Goal: Transaction & Acquisition: Purchase product/service

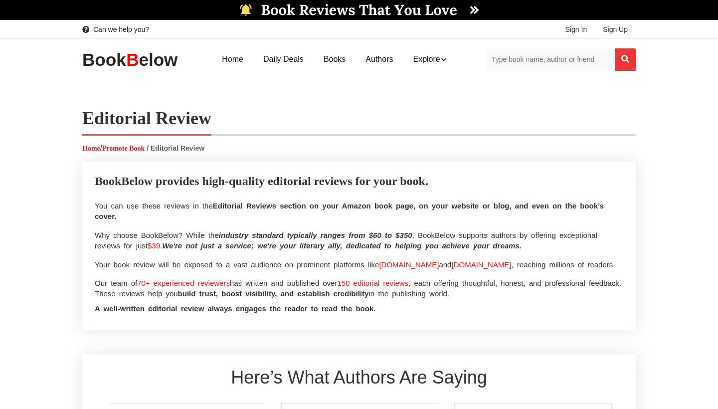
select select
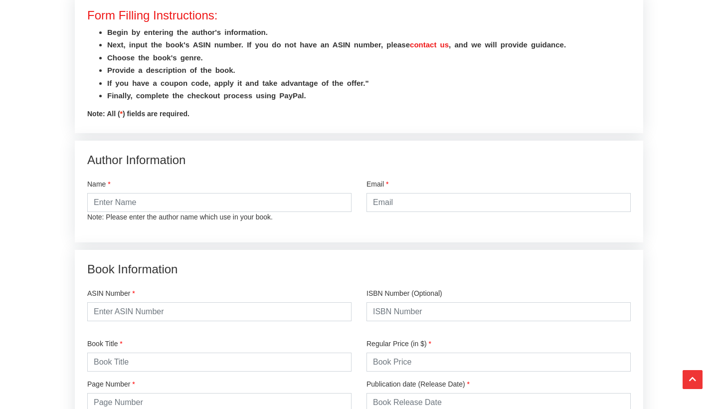
scroll to position [1190, 0]
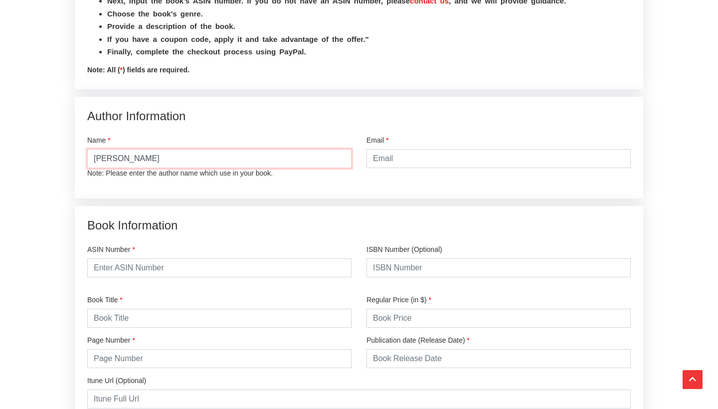
type input "[PERSON_NAME]"
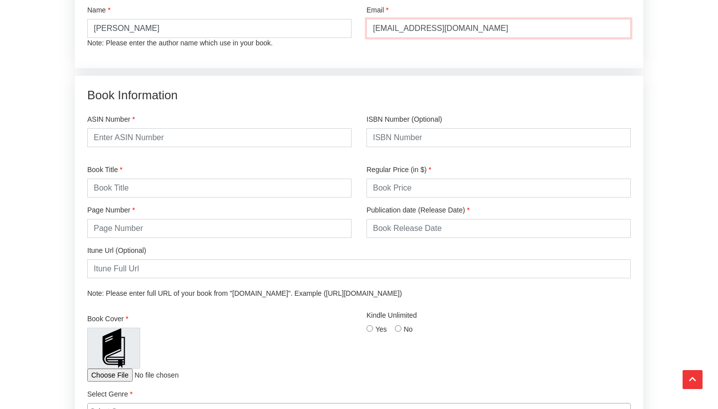
scroll to position [1323, 0]
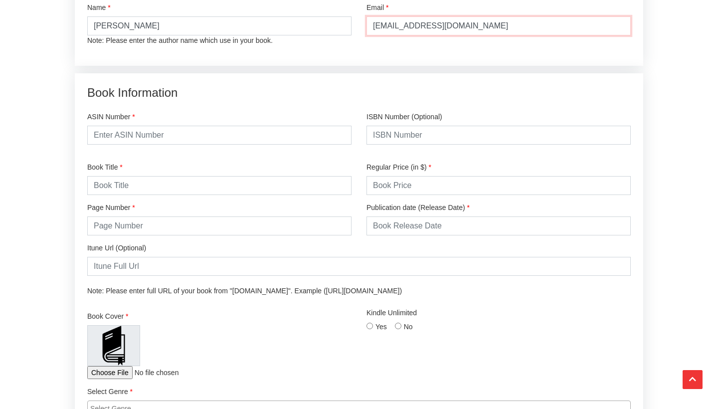
type input "[EMAIL_ADDRESS][DOMAIN_NAME]"
click at [369, 323] on input "Yes" at bounding box center [370, 326] width 6 height 6
radio input "true"
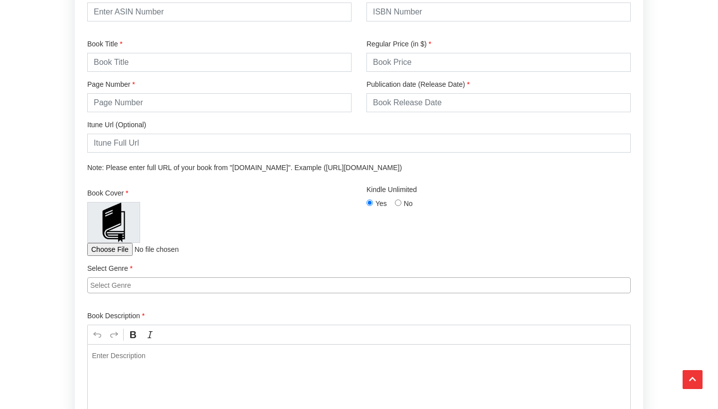
scroll to position [1448, 0]
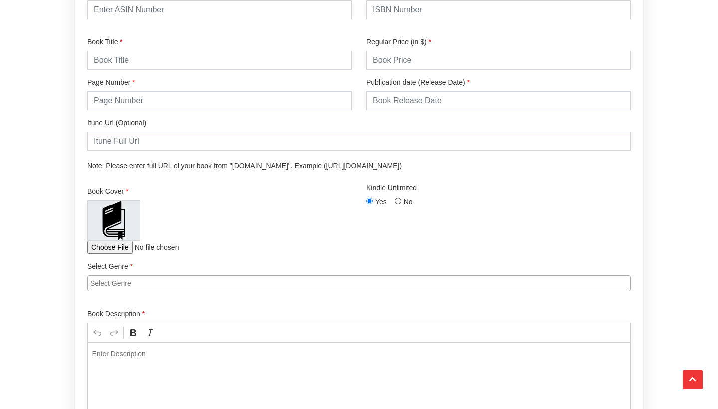
click at [290, 278] on input "search" at bounding box center [361, 283] width 543 height 10
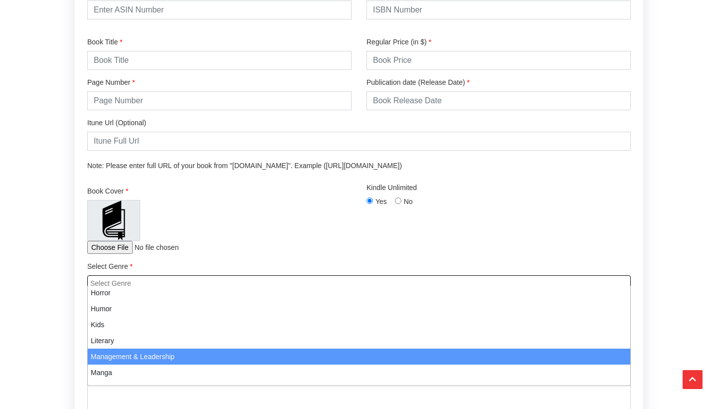
select select "80"
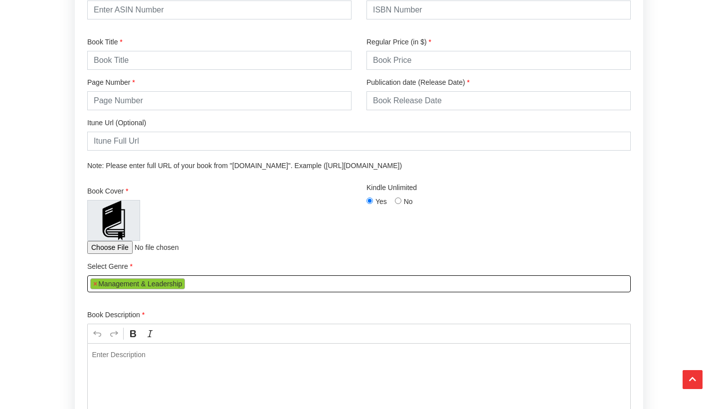
scroll to position [275, 0]
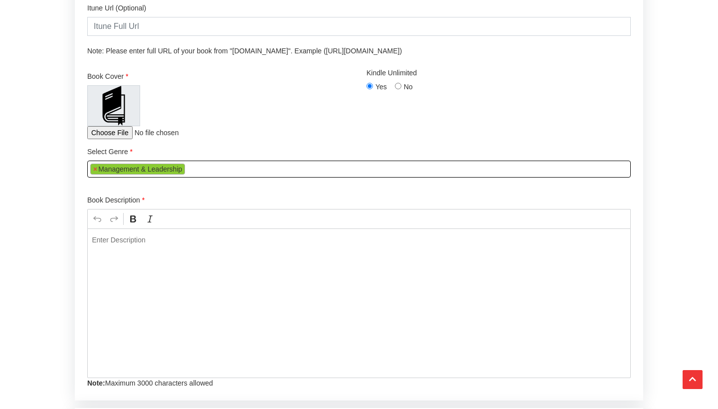
click at [219, 250] on div "Editor editing area: main. Press ⌥0 for help." at bounding box center [359, 304] width 544 height 150
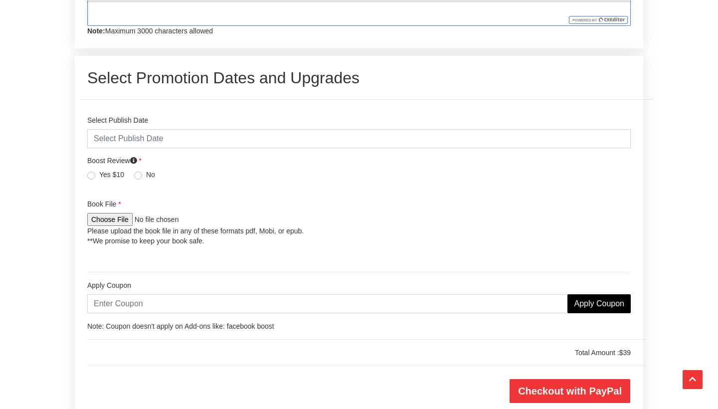
scroll to position [1916, 0]
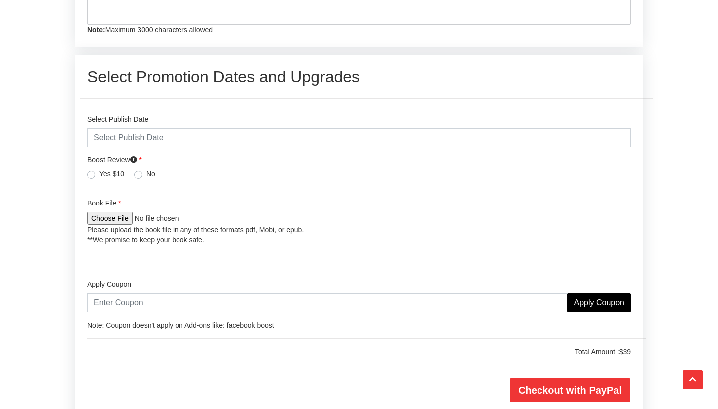
click at [99, 169] on label "Yes $10" at bounding box center [111, 174] width 25 height 10
click at [90, 169] on input "Yes $10" at bounding box center [91, 174] width 8 height 10
radio input "true"
click at [152, 133] on input "text" at bounding box center [359, 137] width 544 height 19
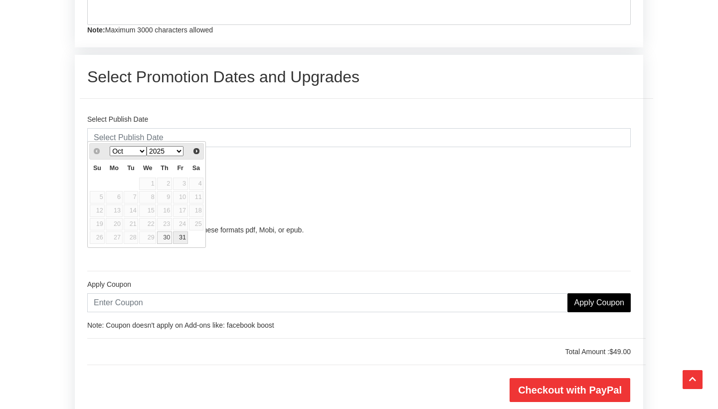
click at [177, 236] on link "31" at bounding box center [180, 238] width 15 height 12
type input "2025-10-31"
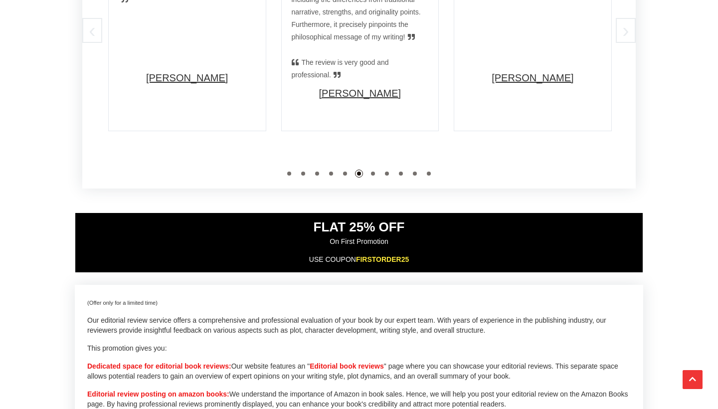
scroll to position [501, 0]
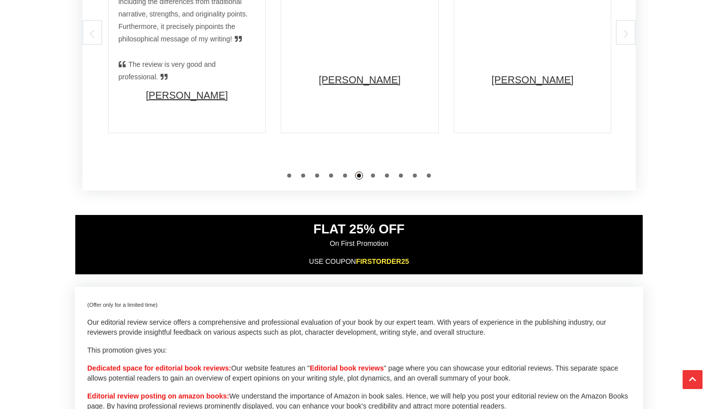
drag, startPoint x: 411, startPoint y: 257, endPoint x: 357, endPoint y: 257, distance: 53.9
click at [357, 257] on p "USE COUPON FIRSTORDER25" at bounding box center [359, 261] width 553 height 10
copy p "FIRSTORDER25"
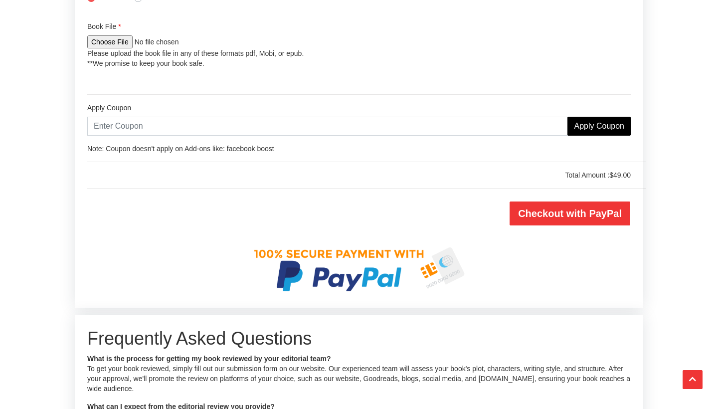
scroll to position [2100, 0]
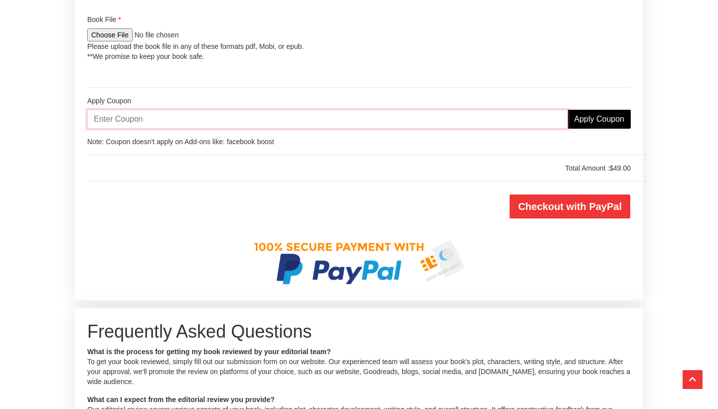
click at [183, 113] on input "text" at bounding box center [327, 119] width 481 height 19
paste input "FIRSTORDER25"
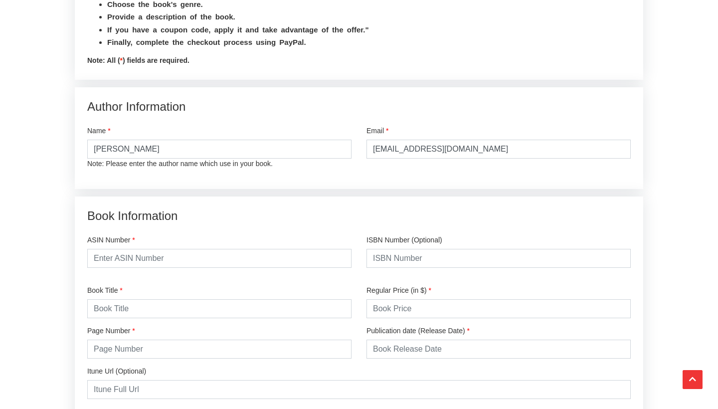
scroll to position [1201, 0]
type input "FIRSTORDER25"
click at [174, 260] on input "text" at bounding box center [219, 257] width 264 height 19
paste input "B0FSWTQRHN"
type input "B0FSWTQRHN"
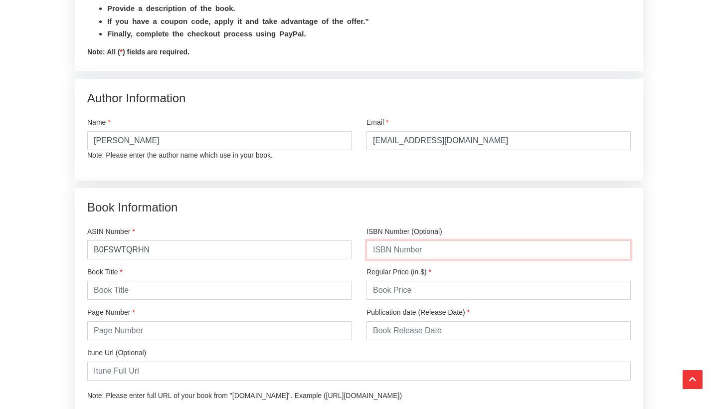
scroll to position [1219, 0]
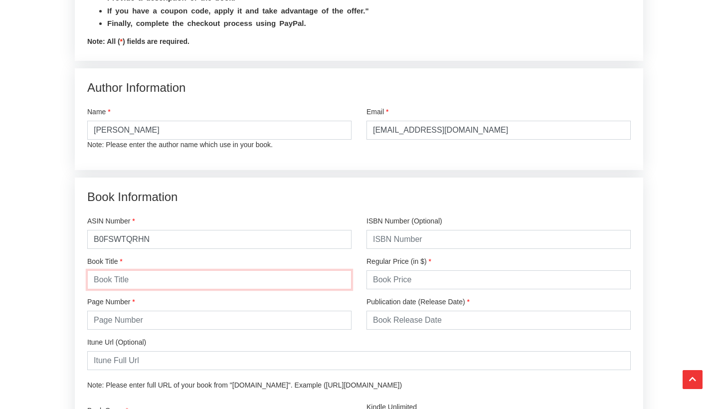
click at [157, 276] on input "text" at bounding box center [219, 279] width 264 height 19
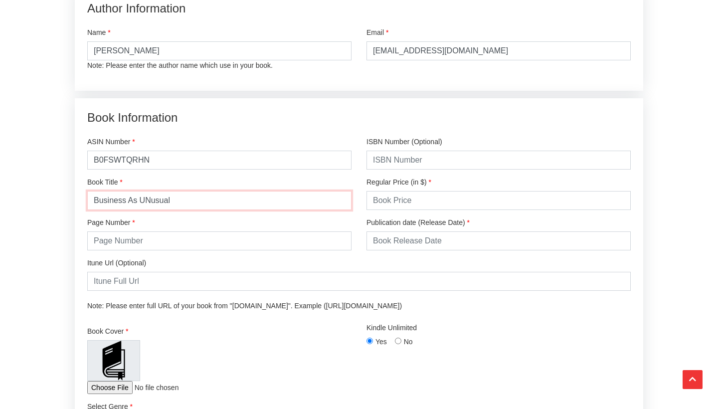
scroll to position [1299, 0]
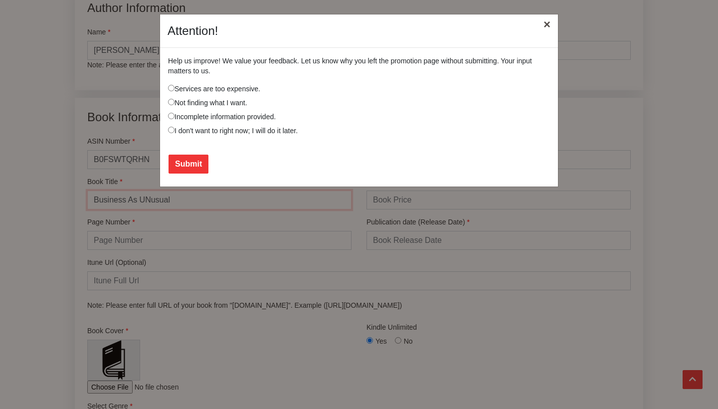
type input "Business As UNusual"
click at [549, 25] on button "×" at bounding box center [547, 24] width 23 height 28
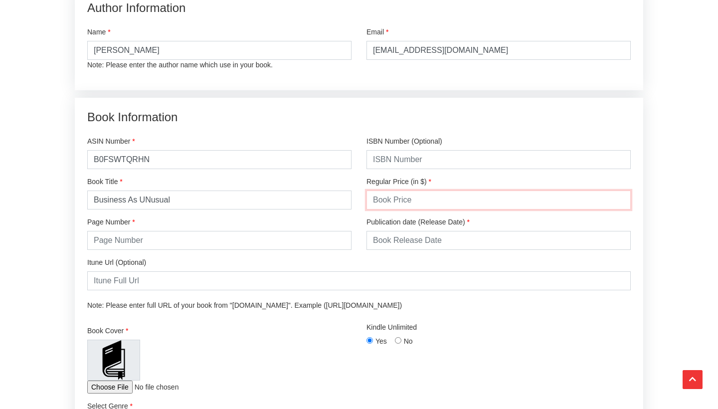
click at [410, 195] on input "number" at bounding box center [499, 200] width 264 height 19
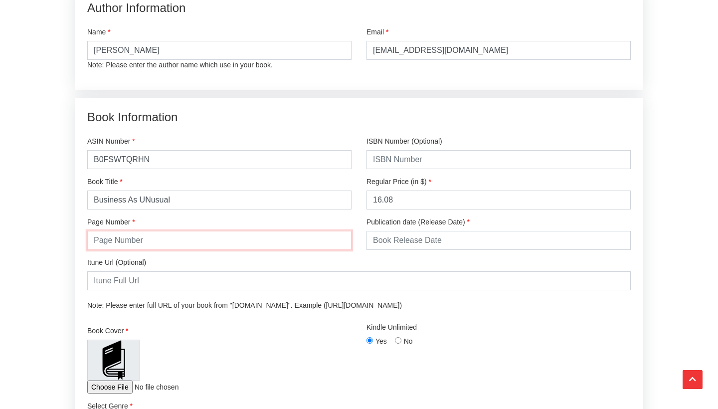
click at [231, 231] on input "number" at bounding box center [219, 240] width 264 height 19
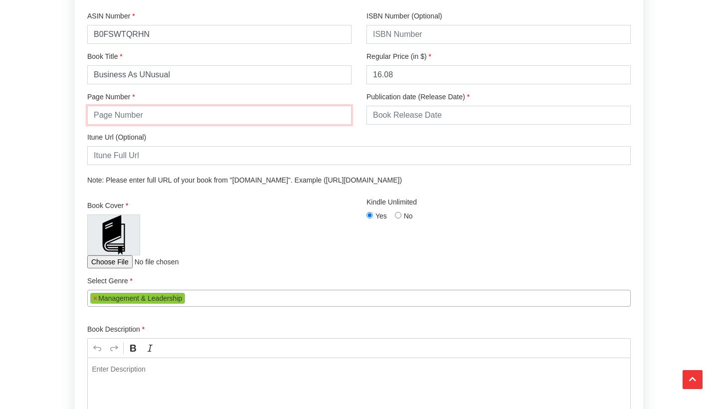
scroll to position [1366, 0]
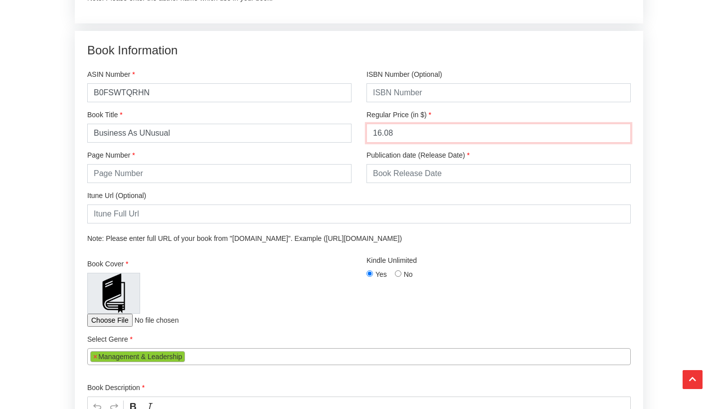
drag, startPoint x: 400, startPoint y: 125, endPoint x: 360, endPoint y: 125, distance: 39.4
click at [360, 125] on div "Regular Price (in $) 16.08" at bounding box center [498, 122] width 279 height 40
type input "15.99"
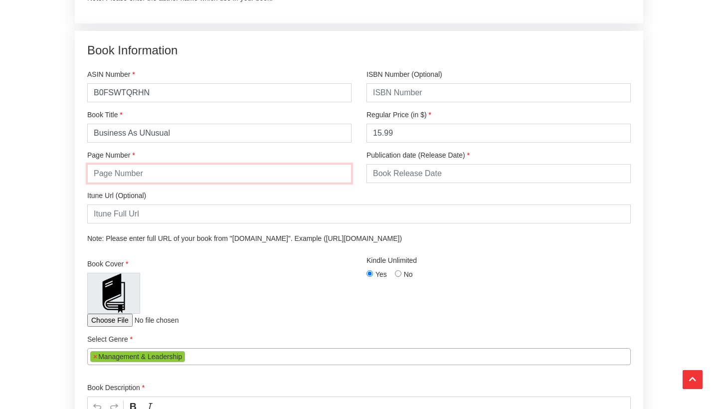
click at [170, 165] on input "number" at bounding box center [219, 173] width 264 height 19
type input "251"
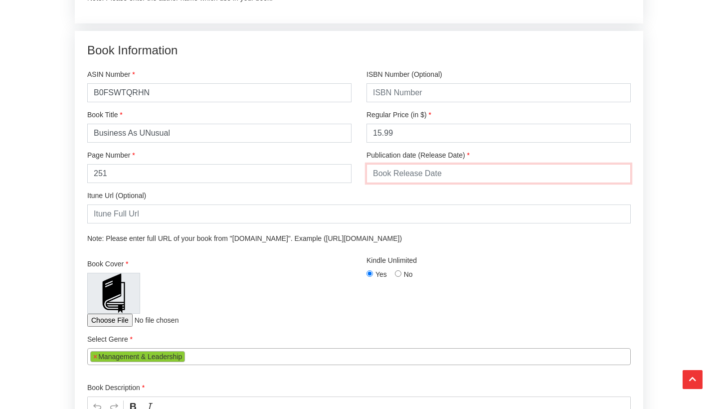
click at [393, 167] on input "text" at bounding box center [499, 173] width 264 height 19
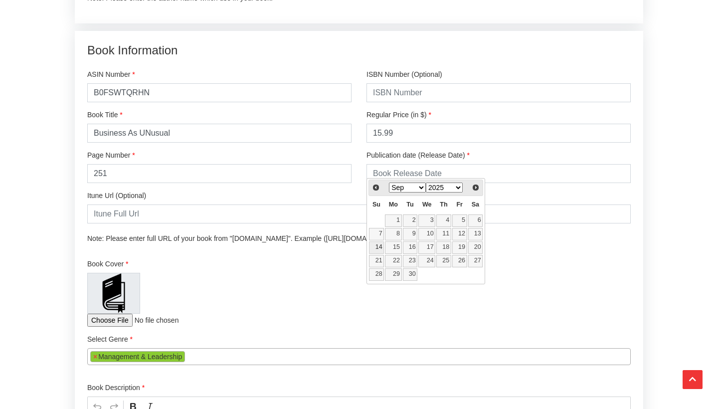
click at [379, 247] on link "14" at bounding box center [376, 247] width 15 height 12
type input "2025-09-14"
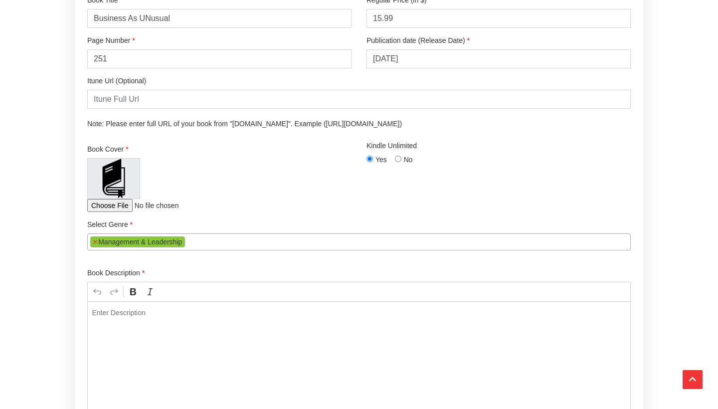
scroll to position [1482, 0]
click at [114, 199] on input "file" at bounding box center [153, 204] width 132 height 13
type input "C:\fakepath\front cover Business As UNusual.png"
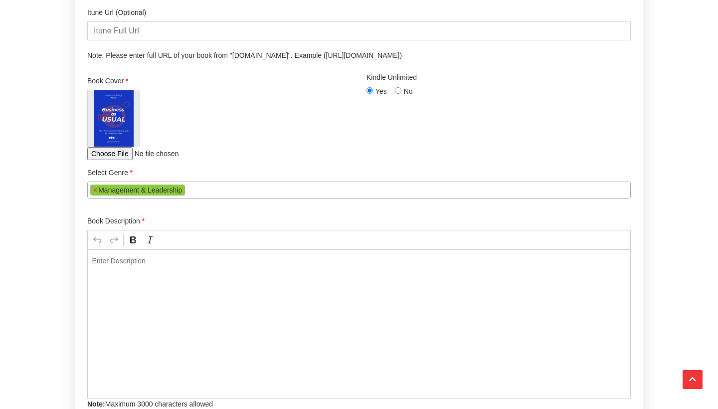
scroll to position [1577, 0]
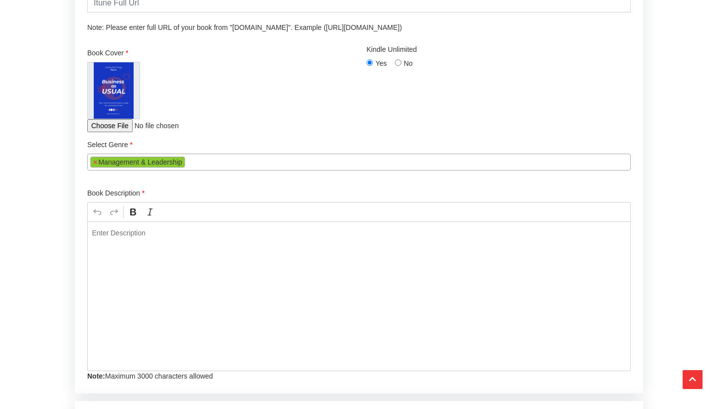
click at [113, 230] on p "Editor editing area: main. Press ⌥0 for help." at bounding box center [359, 233] width 534 height 10
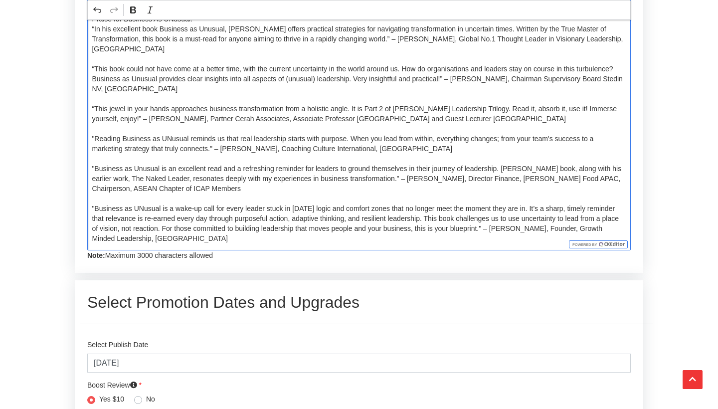
scroll to position [1987, 0]
click at [312, 203] on p "=== From John Spence's foreword: "Transformation is not optional. Dennis makes …" at bounding box center [359, 92] width 534 height 299
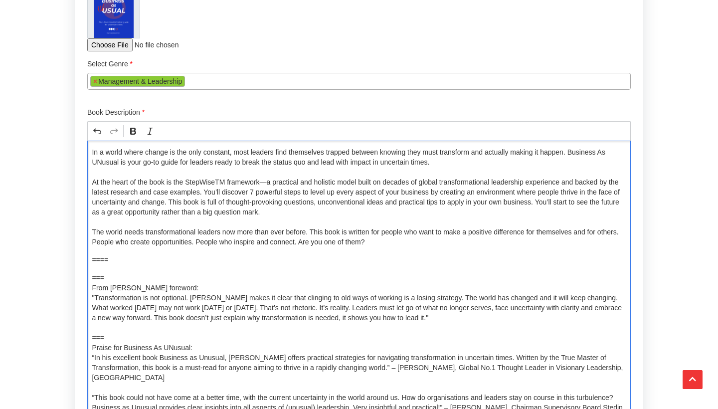
scroll to position [1657, 0]
click at [127, 256] on p "====" at bounding box center [359, 260] width 534 height 10
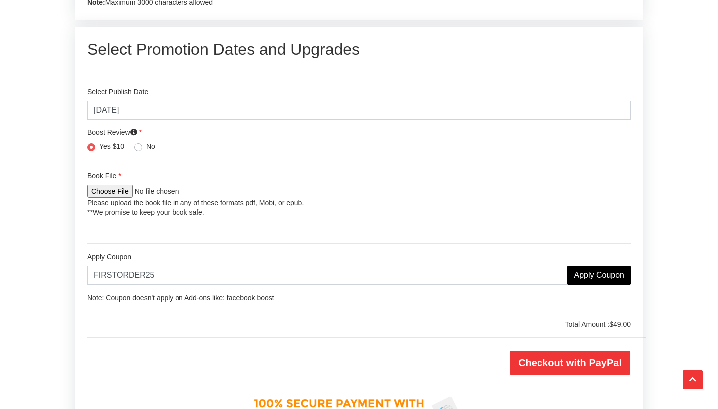
scroll to position [2222, 0]
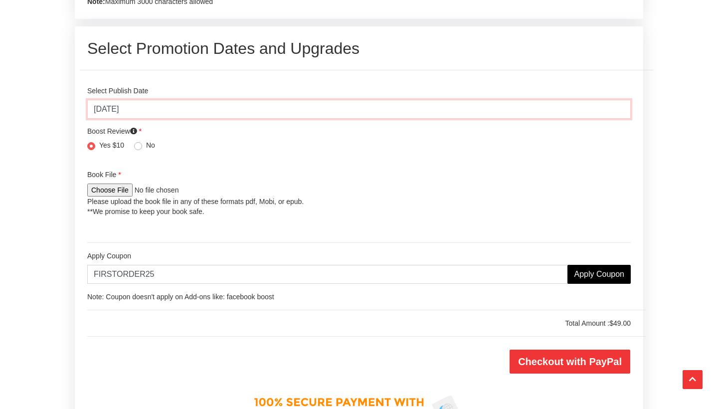
click at [144, 102] on input "2025-10-31" at bounding box center [359, 109] width 544 height 19
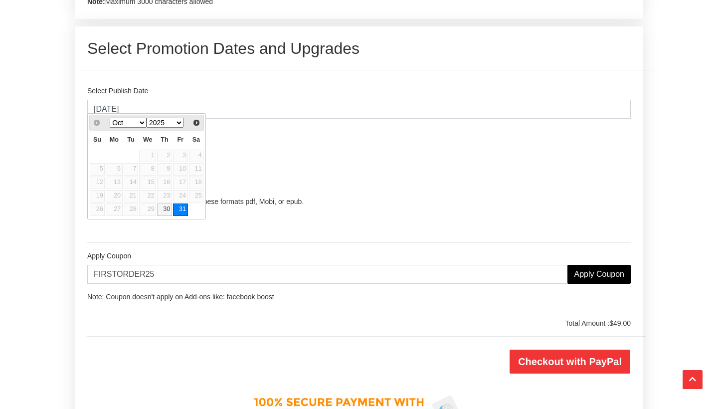
click at [165, 183] on table "Su Mo Tu We Th Fr Sa 1 2 3 4 5 6 7 8 9 10 11 12 13 14 15 16 17 18 19 20 21 22 2…" at bounding box center [146, 173] width 115 height 85
click at [169, 209] on link "30" at bounding box center [164, 210] width 15 height 12
type input "2025-10-30"
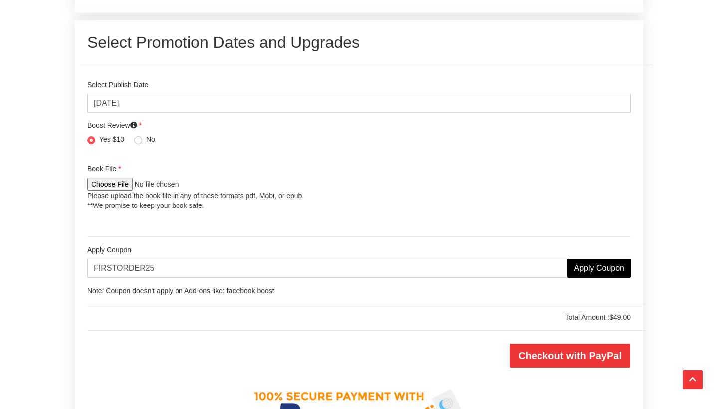
scroll to position [2229, 0]
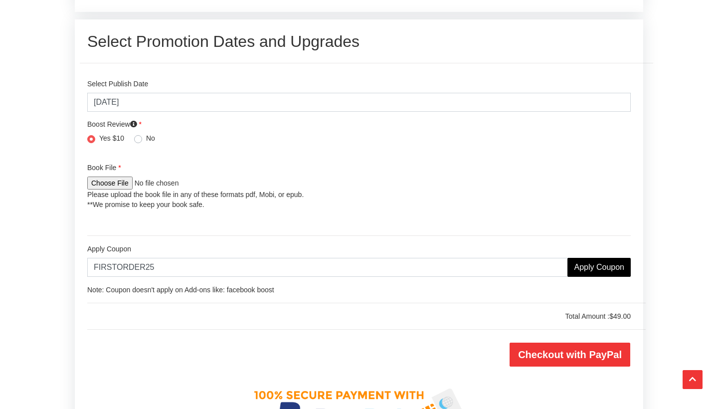
click at [135, 121] on icon at bounding box center [133, 124] width 7 height 7
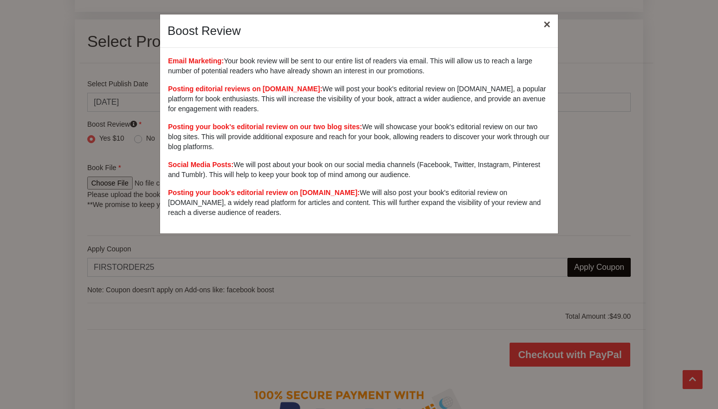
click at [547, 24] on button "×" at bounding box center [547, 24] width 23 height 28
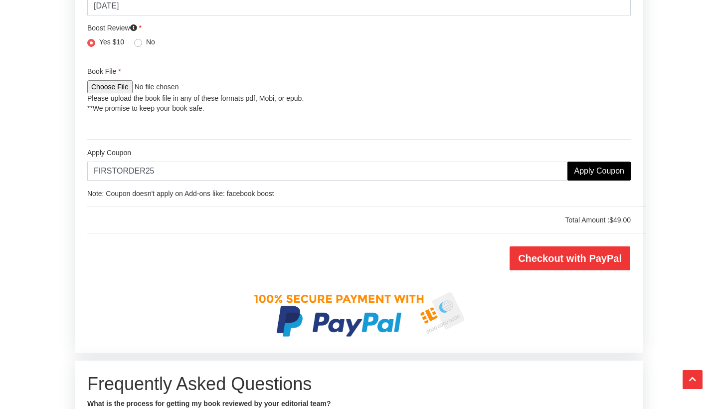
scroll to position [2325, 0]
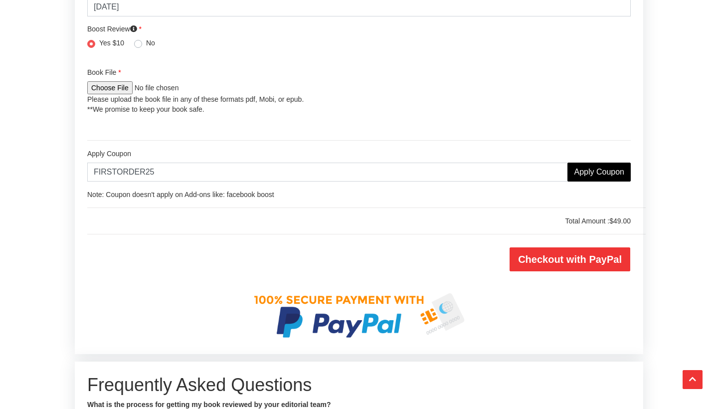
click at [121, 81] on input "file" at bounding box center [153, 87] width 132 height 13
click at [111, 81] on input "file" at bounding box center [153, 87] width 132 height 13
type input "C:\fakepath\Business-As-UNusual-next-level-transformation-guide-for-uncertain-t…"
click at [599, 171] on input "Apply Coupon" at bounding box center [599, 172] width 63 height 19
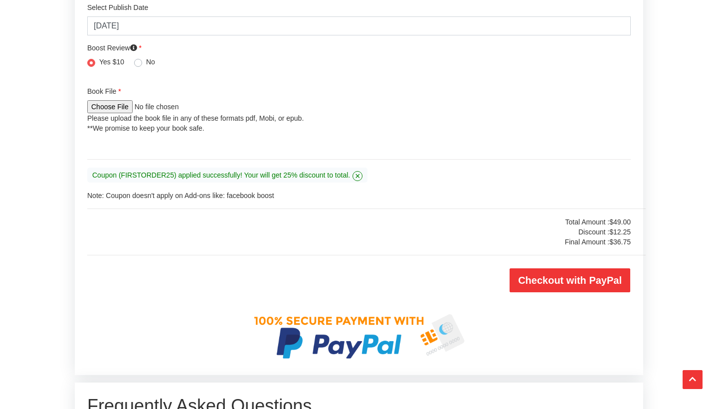
scroll to position [2305, 0]
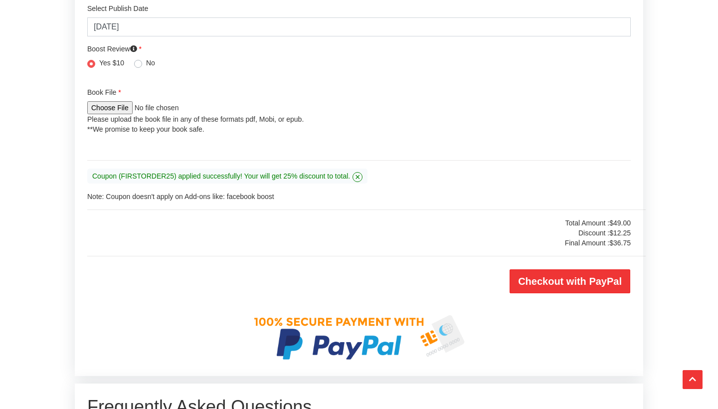
click at [549, 272] on input "Checkout with PayPal" at bounding box center [570, 281] width 121 height 24
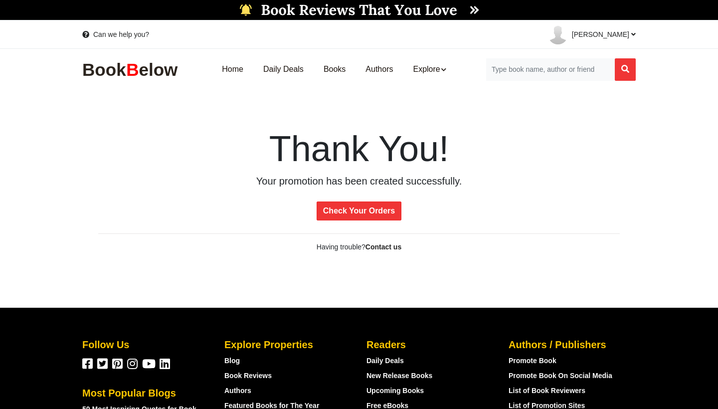
click at [367, 207] on link "Check Your Orders" at bounding box center [359, 211] width 85 height 19
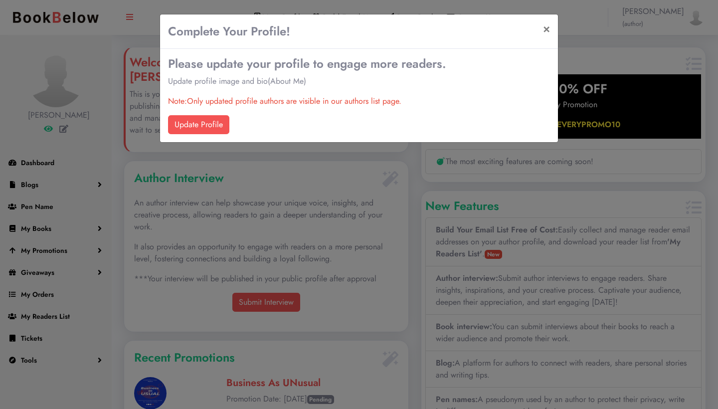
scroll to position [172, 284]
click at [208, 126] on link "Update Profile" at bounding box center [198, 124] width 61 height 19
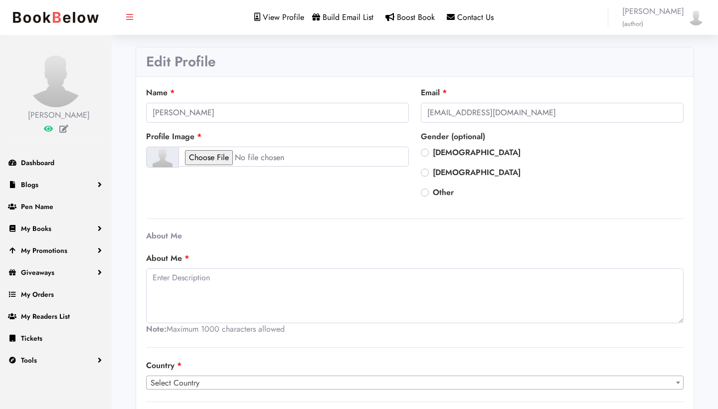
click at [433, 152] on label "[DEMOGRAPHIC_DATA]" at bounding box center [477, 153] width 88 height 12
click at [427, 152] on input "[DEMOGRAPHIC_DATA]" at bounding box center [425, 152] width 8 height 10
radio input "true"
click at [205, 156] on input "file" at bounding box center [294, 157] width 231 height 20
type input "C:\fakepath\07-09-24-0319.jpg"
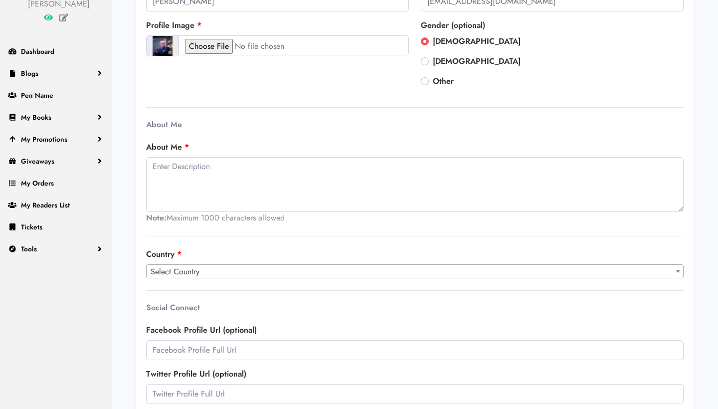
scroll to position [118, 0]
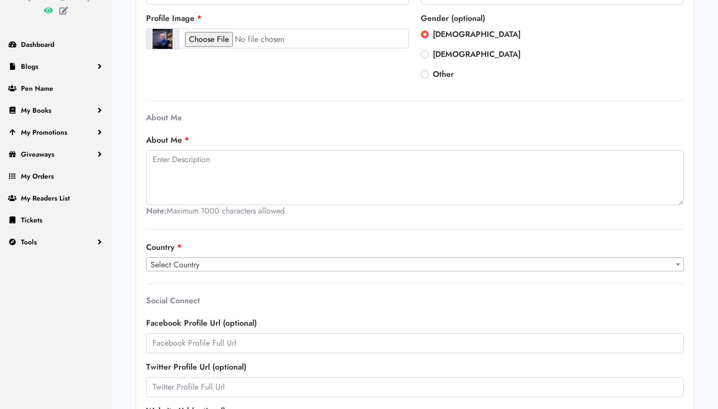
click at [231, 263] on span "Select Country" at bounding box center [415, 265] width 537 height 14
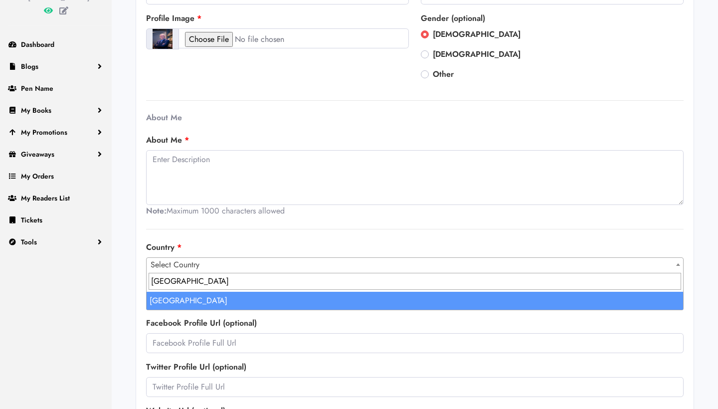
type input "malaysia"
select select "132"
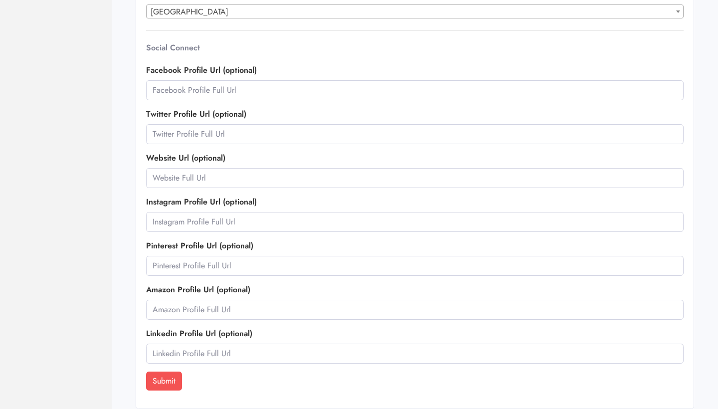
scroll to position [371, 0]
click at [198, 357] on input "text" at bounding box center [415, 354] width 538 height 20
click at [219, 299] on div "Amazon Profile Url (optional)" at bounding box center [415, 302] width 538 height 36
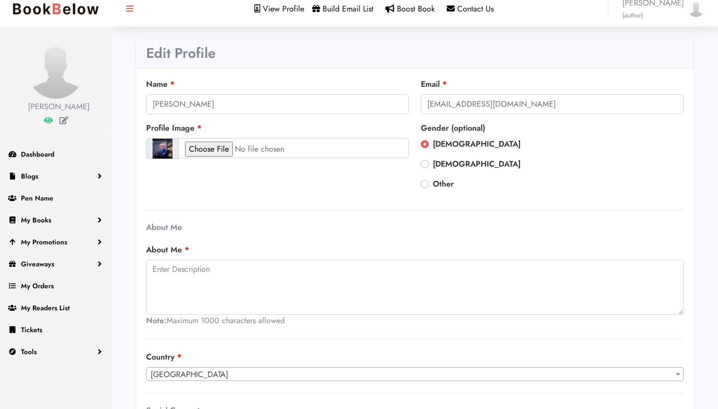
scroll to position [8, 0]
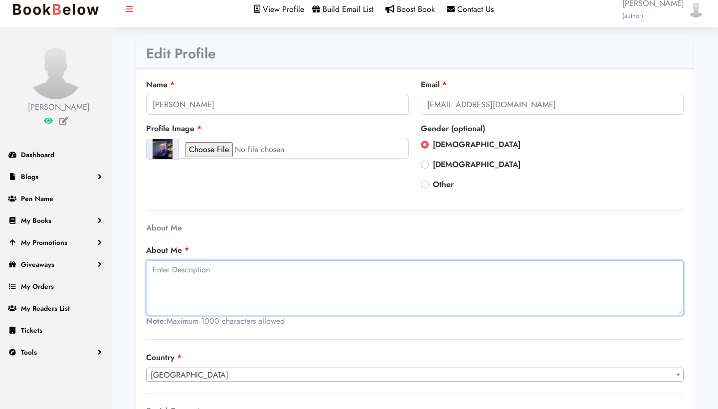
click at [196, 274] on textarea at bounding box center [415, 287] width 538 height 55
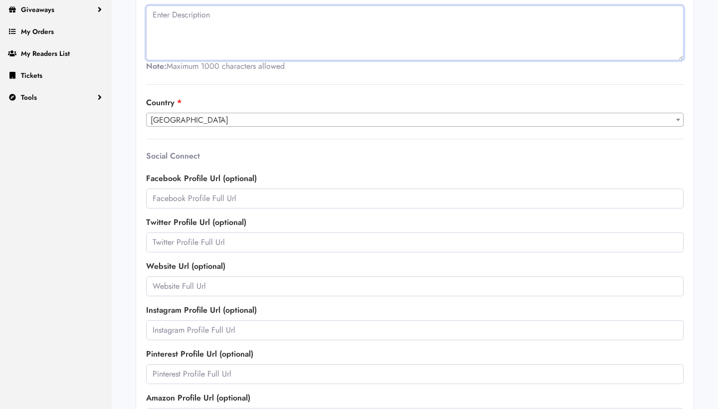
scroll to position [264, 0]
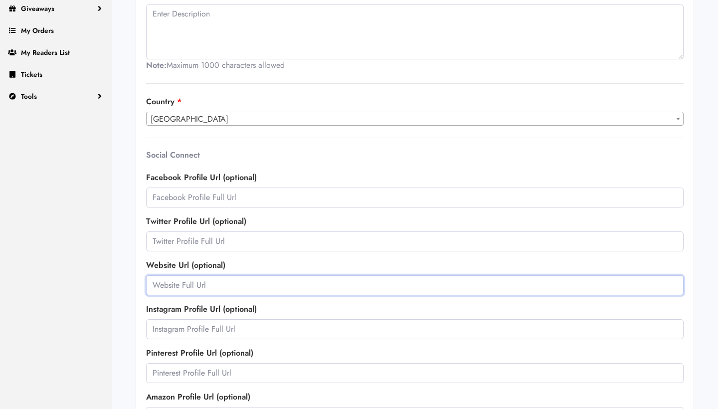
click at [252, 282] on input "text" at bounding box center [415, 285] width 538 height 20
type input "www.dennisakkerman.com"
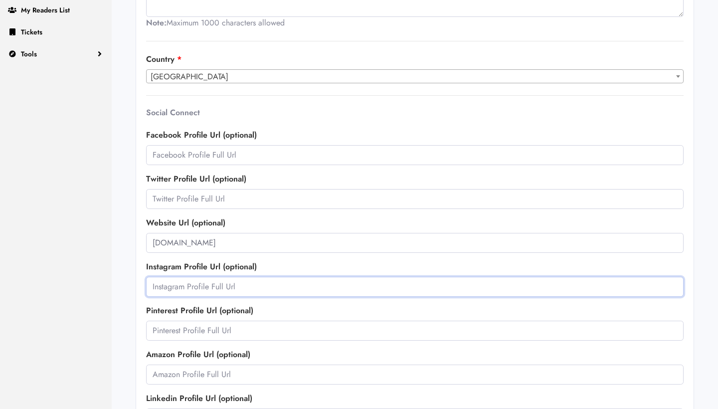
scroll to position [342, 0]
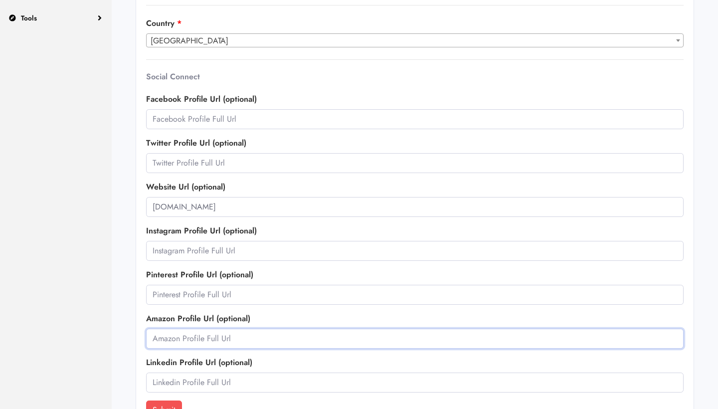
click at [225, 341] on input "text" at bounding box center [415, 339] width 538 height 20
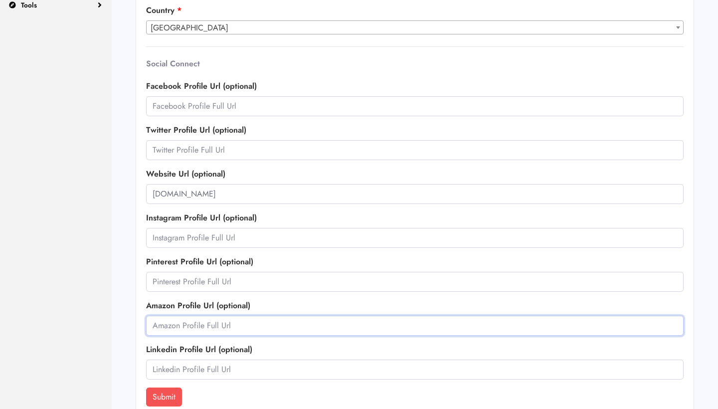
scroll to position [360, 0]
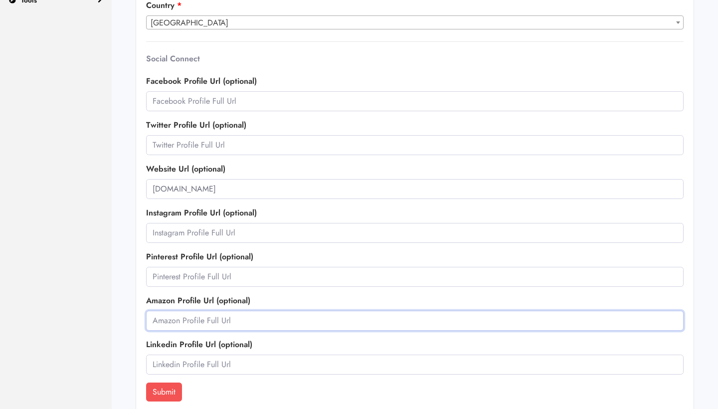
paste input "https://www.amazon.com/stores/Dennis-Akkerman/author/B0DFVDZ636?ref=ap_rdr&isDr…"
type input "https://www.amazon.com/stores/Dennis-Akkerman/author/B0DFVDZ636?ref=ap_rdr&isDr…"
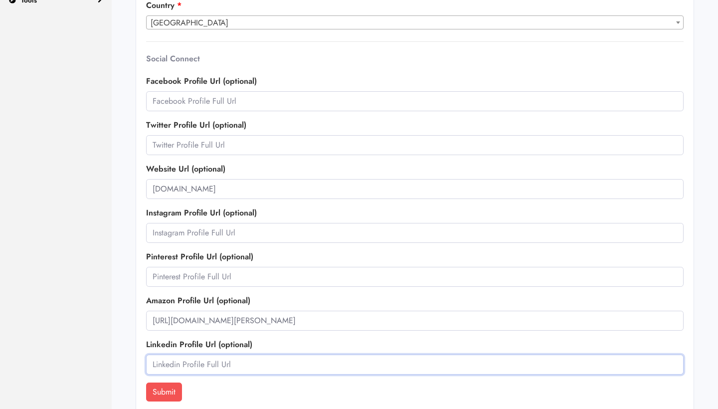
click at [221, 360] on input "text" at bounding box center [415, 365] width 538 height 20
paste input "https://www.linkedin.com/in/akkermandennis/"
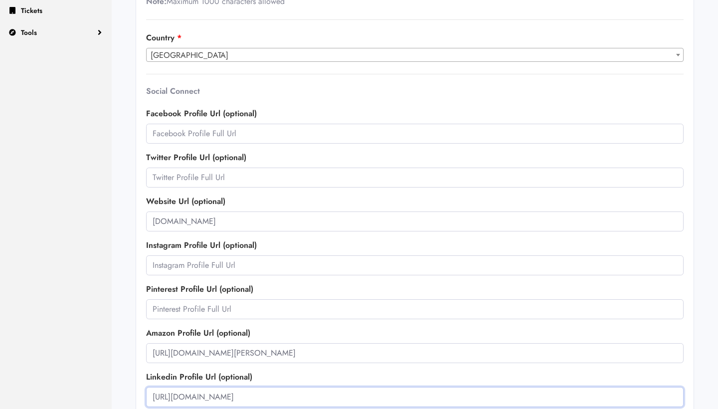
scroll to position [321, 0]
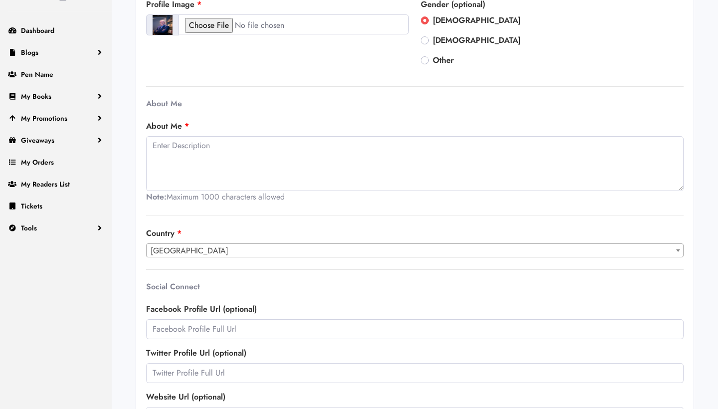
type input "https://www.linkedin.com/in/akkermandennis/"
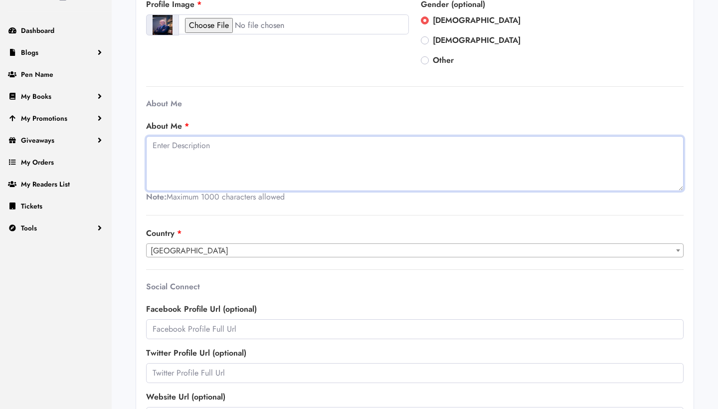
click at [235, 142] on textarea at bounding box center [415, 163] width 538 height 55
click at [252, 153] on textarea at bounding box center [415, 164] width 538 height 55
paste textarea "Greater things are not achieved by continuously increasing the stakes. It doesn…"
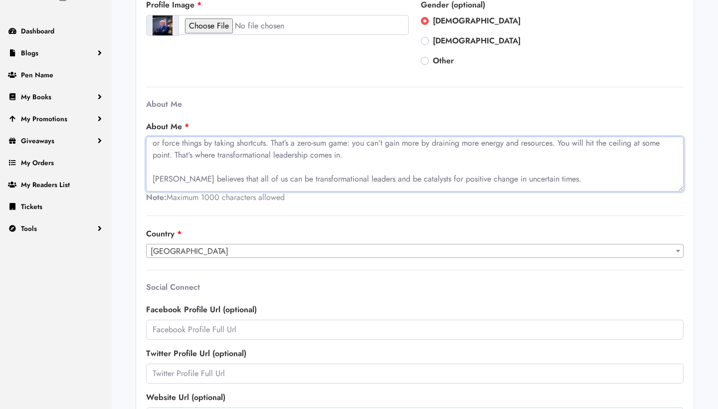
scroll to position [0, 0]
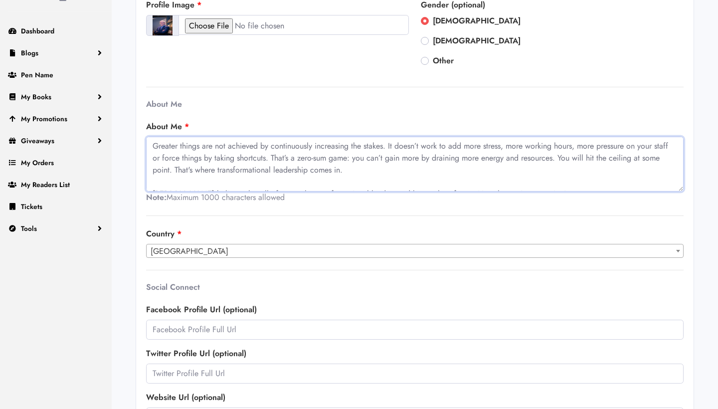
drag, startPoint x: 355, startPoint y: 154, endPoint x: 225, endPoint y: 112, distance: 136.7
click at [225, 112] on div "Name Dennis Akkerman Email akkermandennis@yahoo.com Profile Image Gender (optio…" at bounding box center [415, 296] width 538 height 683
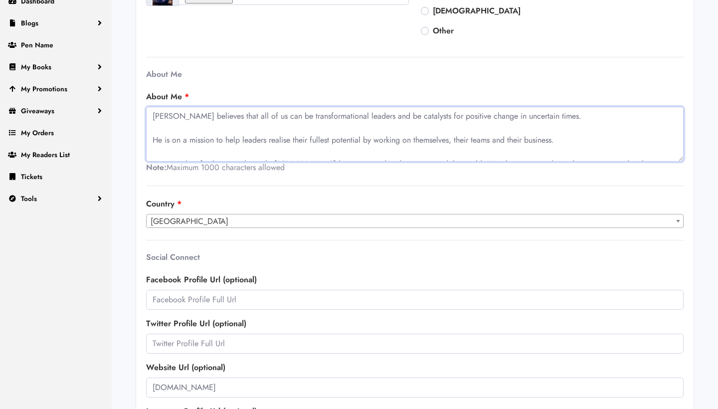
scroll to position [165, 0]
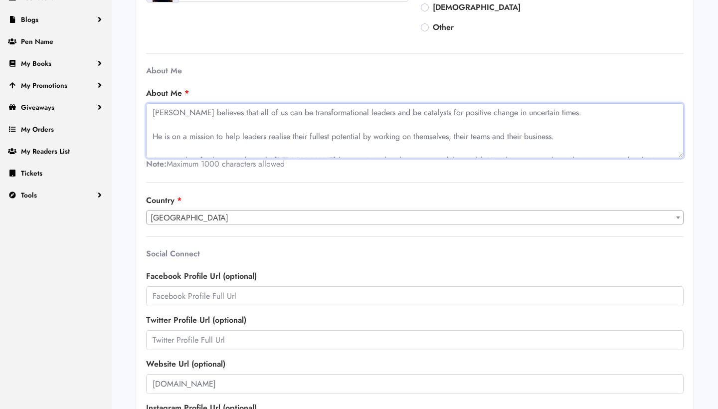
click at [199, 125] on textarea "Dennis believes that all of us can be transformational leaders and be catalysts…" at bounding box center [415, 130] width 538 height 55
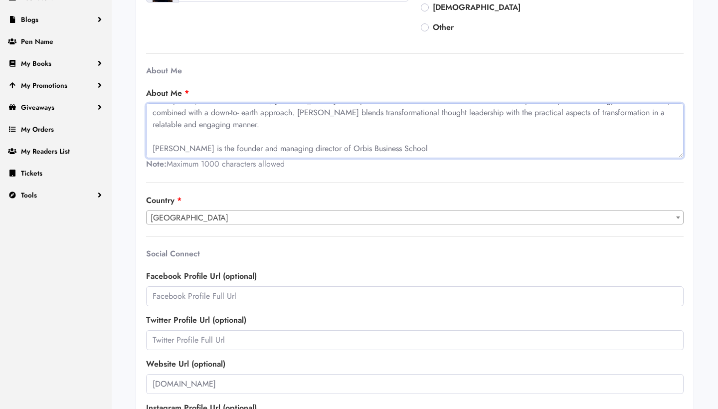
scroll to position [48, 0]
click at [155, 147] on textarea "Dennis believes that all of us can be transformational leaders and be catalysts…" at bounding box center [415, 130] width 538 height 55
drag, startPoint x: 155, startPoint y: 147, endPoint x: 409, endPoint y: 150, distance: 253.5
click at [409, 150] on textarea "Dennis believes that all of us can be transformational leaders and be catalysts…" at bounding box center [415, 130] width 538 height 55
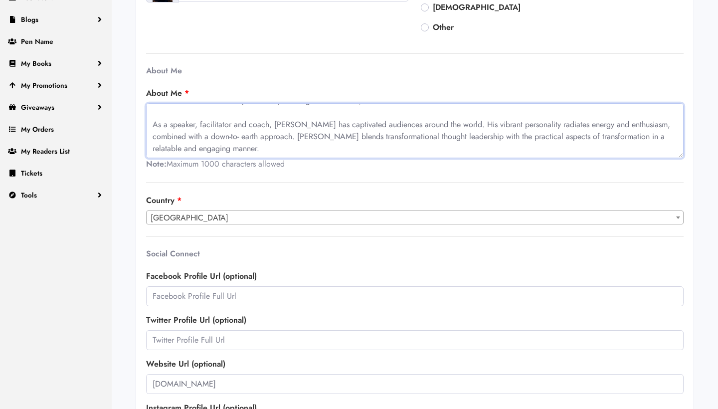
paste textarea "Dennis is the founder and managing director of Orbis Business School. He has ov…"
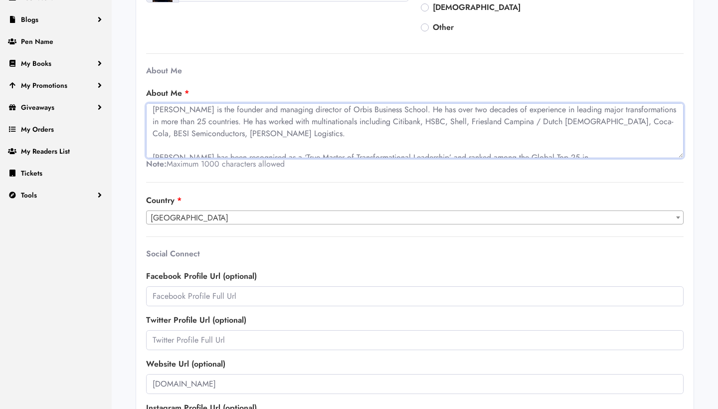
scroll to position [88, 0]
drag, startPoint x: 559, startPoint y: 118, endPoint x: 600, endPoint y: 123, distance: 40.8
click at [600, 123] on textarea "Dennis believes that all of us can be transformational leaders and be catalysts…" at bounding box center [415, 130] width 538 height 55
drag, startPoint x: 187, startPoint y: 131, endPoint x: 246, endPoint y: 132, distance: 59.9
click at [246, 132] on textarea "Dennis believes that all of us can be transformational leaders and be catalysts…" at bounding box center [415, 130] width 538 height 55
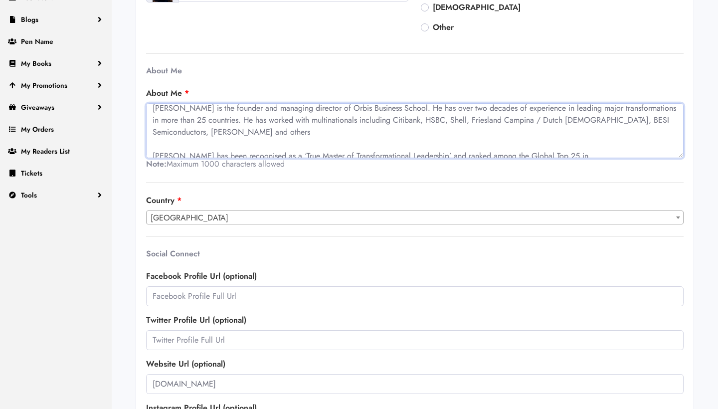
click at [364, 140] on textarea "Dennis believes that all of us can be transformational leaders and be catalysts…" at bounding box center [415, 130] width 538 height 55
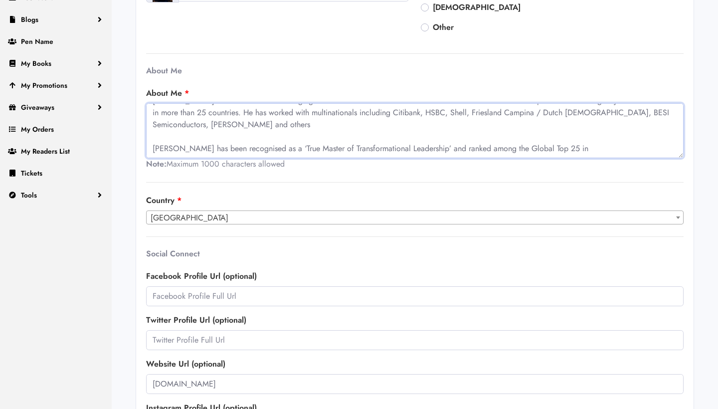
scroll to position [96, 0]
click at [552, 147] on textarea "Dennis believes that all of us can be transformational leaders and be catalysts…" at bounding box center [415, 130] width 538 height 55
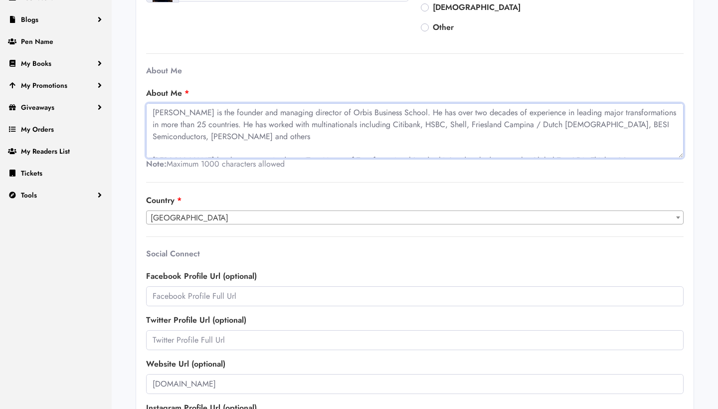
scroll to position [81, 0]
drag, startPoint x: 510, startPoint y: 126, endPoint x: 553, endPoint y: 126, distance: 42.9
click at [553, 126] on textarea "Dennis believes that all of us can be transformational leaders and be catalysts…" at bounding box center [415, 130] width 538 height 55
click at [600, 147] on textarea "Dennis believes that all of us can be transformational leaders and be catalysts…" at bounding box center [415, 130] width 538 height 55
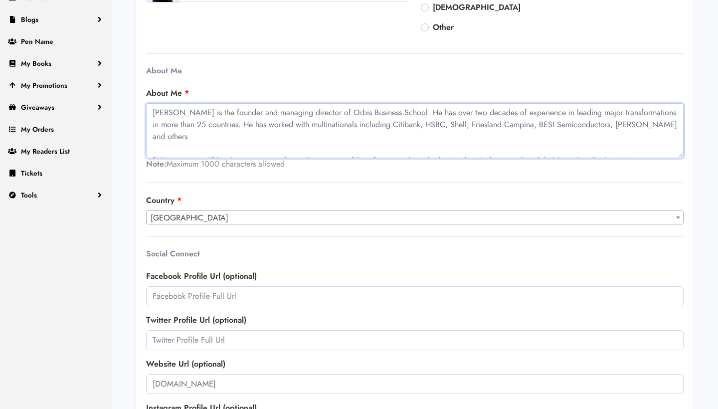
click at [554, 145] on textarea "Dennis believes that all of us can be transformational leaders and be catalysts…" at bounding box center [415, 130] width 538 height 55
click at [410, 133] on textarea "Dennis believes that all of us can be transformational leaders and be catalysts…" at bounding box center [415, 130] width 538 height 55
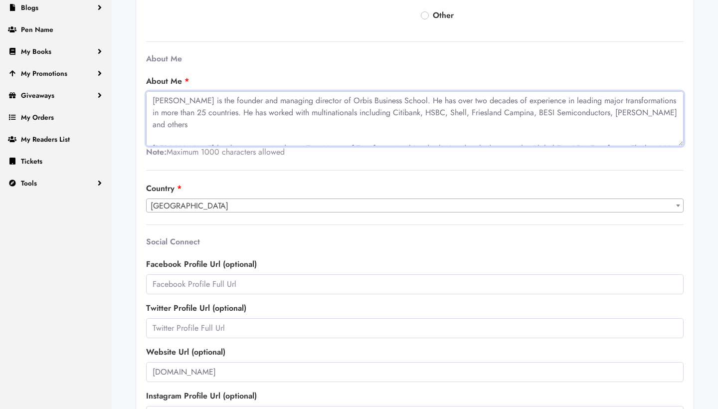
scroll to position [179, 0]
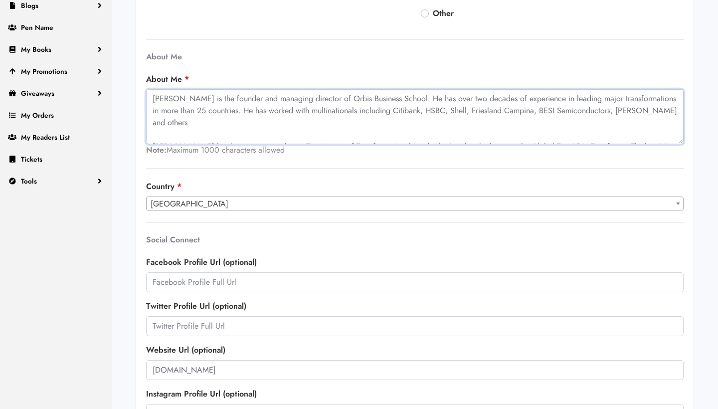
drag, startPoint x: 636, startPoint y: 110, endPoint x: 683, endPoint y: 112, distance: 46.9
click at [683, 112] on textarea "Dennis believes that all of us can be transformational leaders and be catalysts…" at bounding box center [415, 116] width 538 height 55
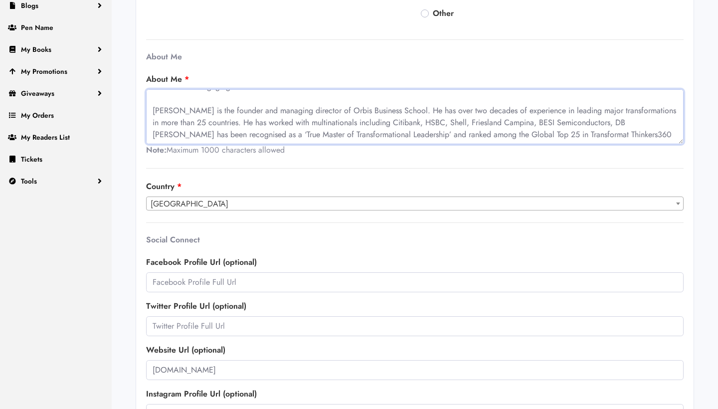
click at [639, 134] on textarea "Dennis believes that all of us can be transformational leaders and be catalysts…" at bounding box center [415, 116] width 538 height 55
click at [595, 134] on textarea "Dennis believes that all of us can be transformational leaders and be catalysts…" at bounding box center [415, 116] width 538 height 55
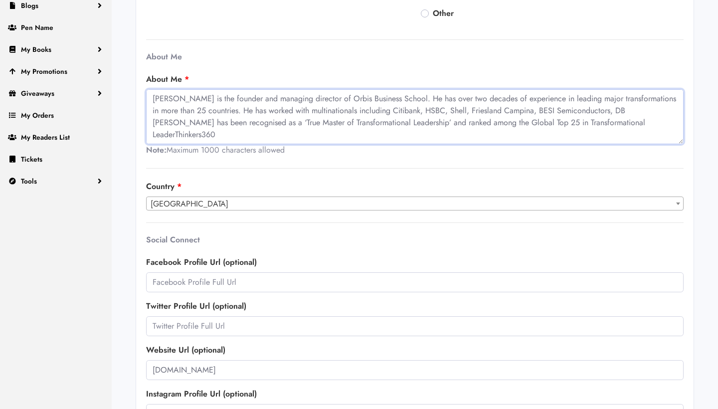
click at [410, 124] on textarea "Dennis believes that all of us can be transformational leaders and be catalysts…" at bounding box center [415, 116] width 538 height 55
drag, startPoint x: 400, startPoint y: 109, endPoint x: 425, endPoint y: 109, distance: 24.9
click at [425, 109] on textarea "Dennis believes that all of us can be transformational leaders and be catalysts…" at bounding box center [415, 116] width 538 height 55
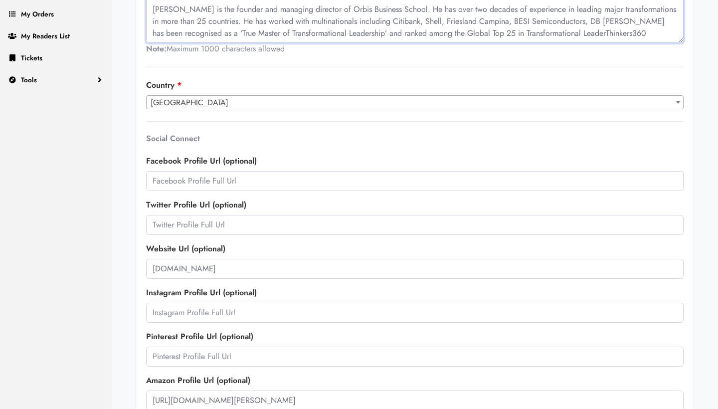
scroll to position [285, 0]
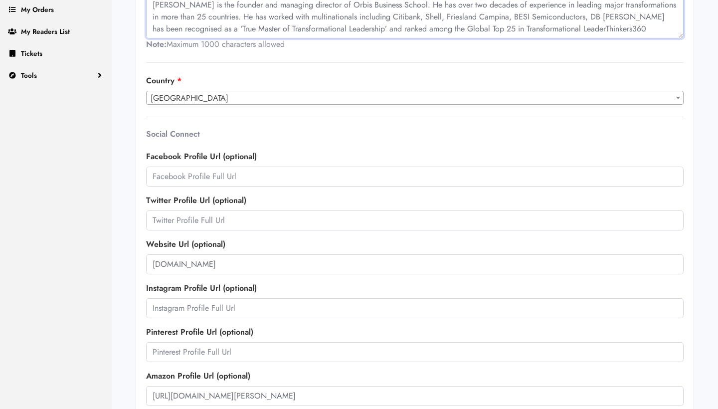
click at [636, 30] on textarea "Dennis believes that all of us can be transformational leaders and be catalysts…" at bounding box center [415, 11] width 538 height 55
click at [212, 30] on textarea "Dennis believes that all of us can be transformational leaders and be catalysts…" at bounding box center [415, 11] width 538 height 55
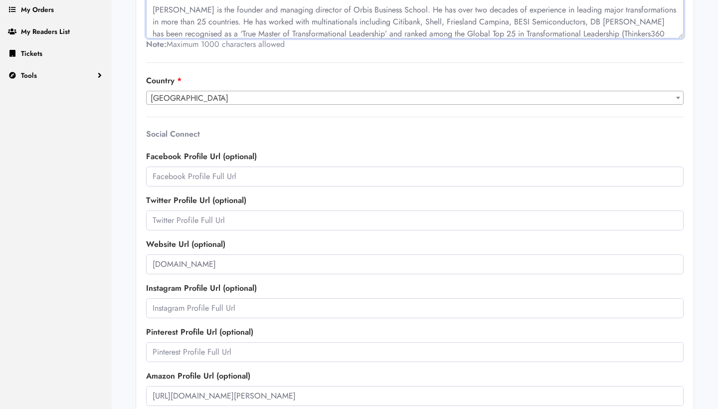
scroll to position [60, 0]
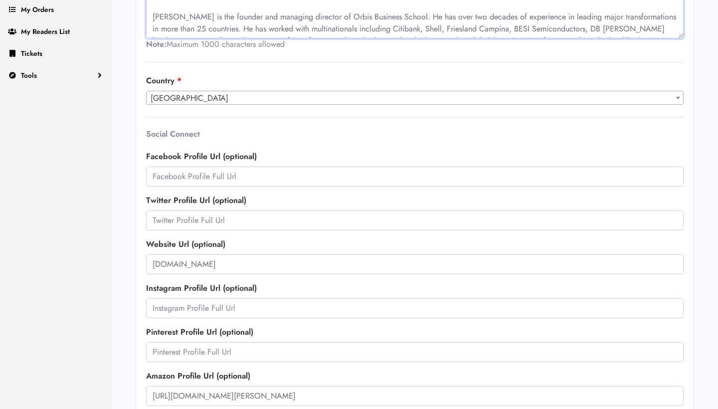
click at [452, 28] on textarea "Dennis believes that all of us can be transformational leaders and be catalysts…" at bounding box center [415, 11] width 538 height 55
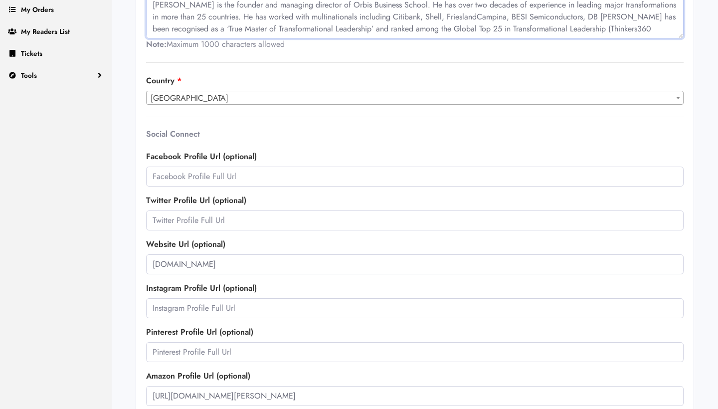
scroll to position [96, 0]
click at [196, 31] on textarea "Dennis believes that all of us can be transformational leaders and be catalysts…" at bounding box center [415, 11] width 538 height 55
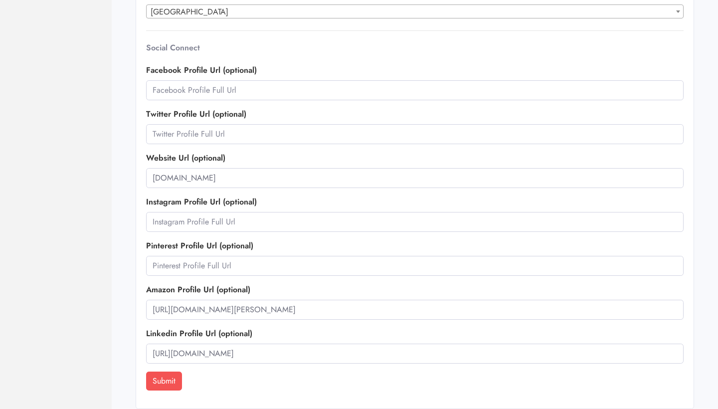
scroll to position [371, 0]
type textarea "Dennis believes that all of us can be transformational leaders and be catalysts…"
click at [167, 384] on button "Submit" at bounding box center [164, 381] width 36 height 19
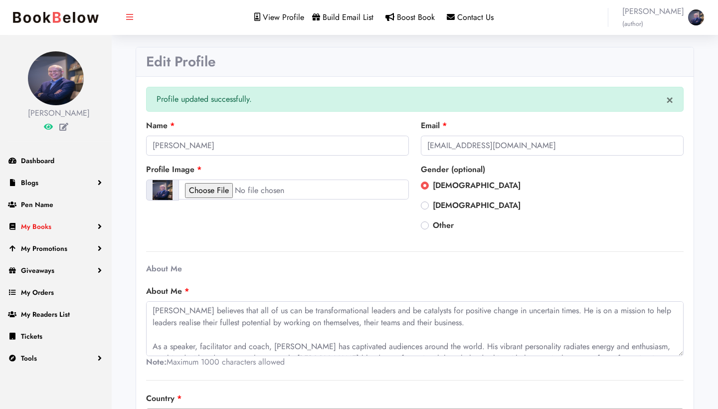
click at [74, 232] on link "My Books" at bounding box center [56, 227] width 112 height 22
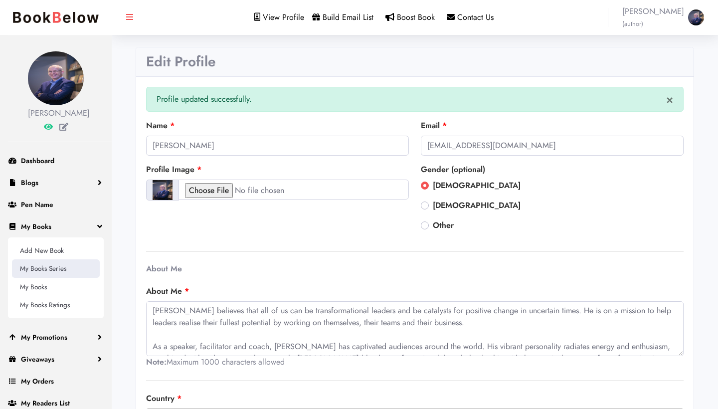
click at [60, 277] on link "My Books Series" at bounding box center [56, 268] width 88 height 18
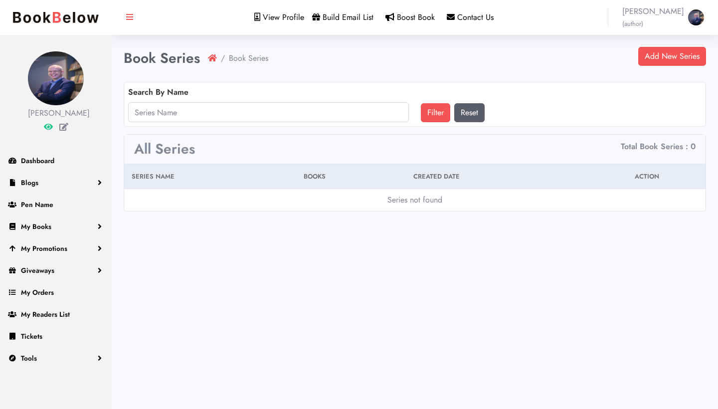
click at [659, 54] on link "Add New Series" at bounding box center [673, 56] width 68 height 19
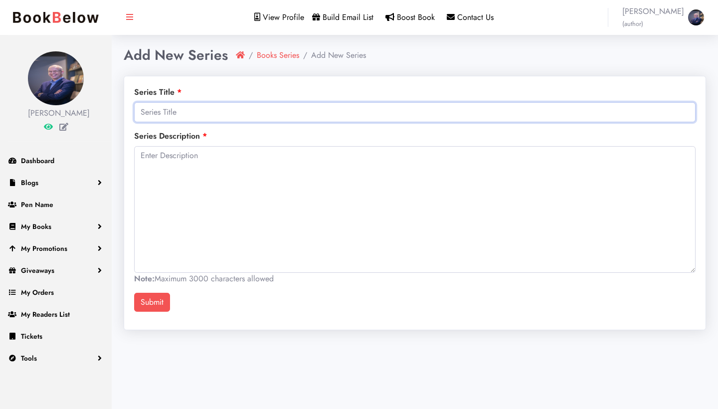
click at [272, 108] on input "text" at bounding box center [415, 112] width 562 height 20
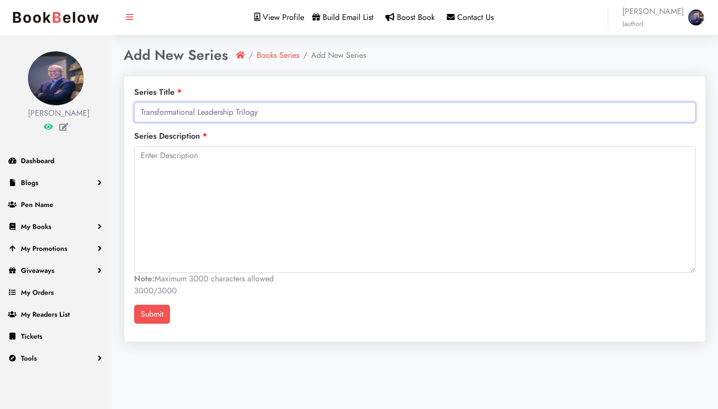
drag, startPoint x: 198, startPoint y: 112, endPoint x: 123, endPoint y: 110, distance: 74.4
click at [123, 110] on div "Add New Series Books Series Add New Series Series Title Transformational Leader…" at bounding box center [415, 194] width 607 height 295
type input "Leadership Trilogy"
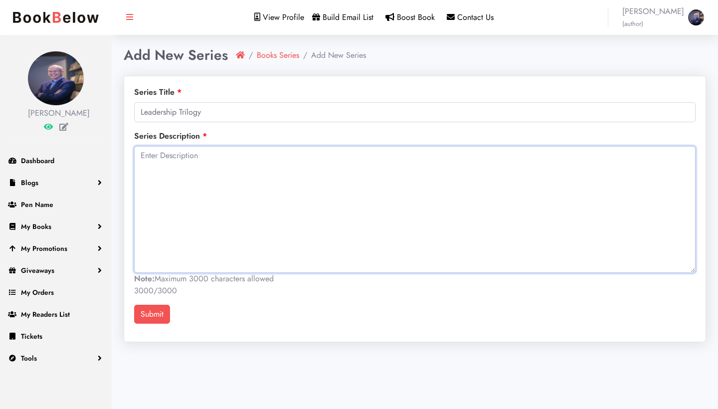
click at [149, 163] on textarea at bounding box center [415, 209] width 562 height 127
click at [149, 161] on textarea at bounding box center [415, 209] width 562 height 127
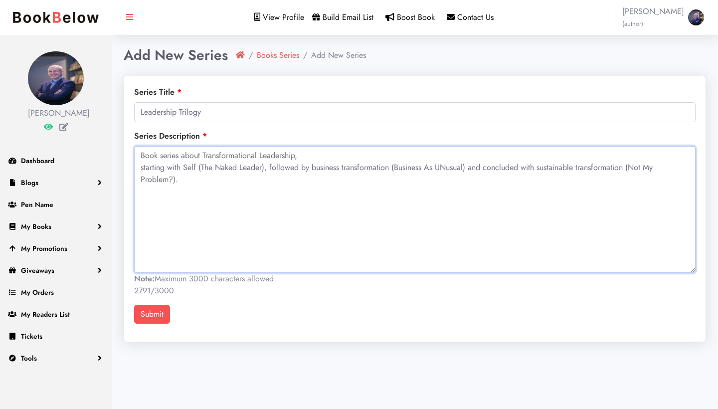
type textarea "Book series about Transformational Leadership, starting with Self (The Naked Le…"
click at [156, 312] on button "Submit" at bounding box center [152, 314] width 36 height 19
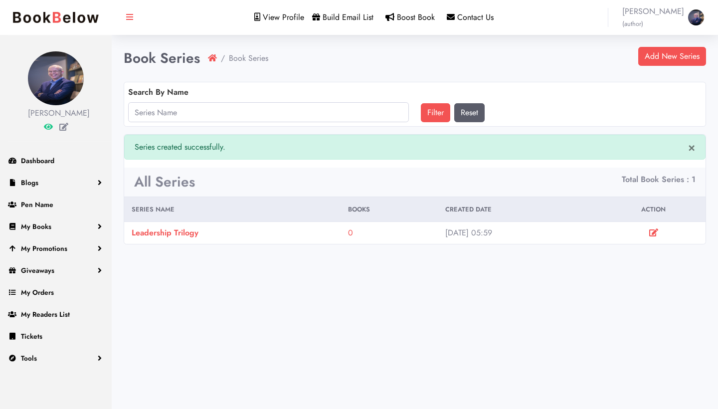
click at [659, 233] on icon at bounding box center [654, 233] width 9 height 8
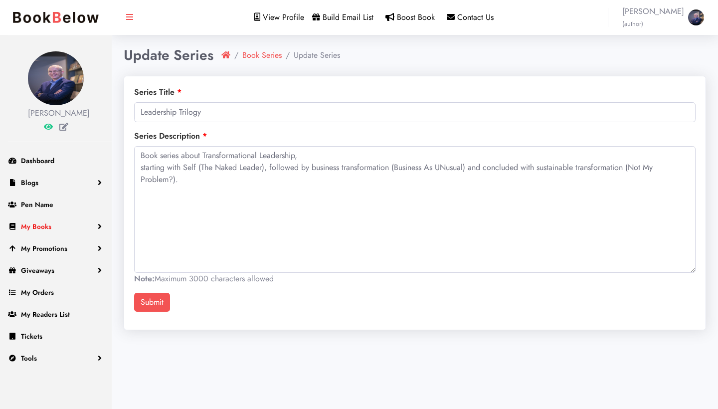
click at [25, 232] on span "My Books" at bounding box center [36, 227] width 30 height 10
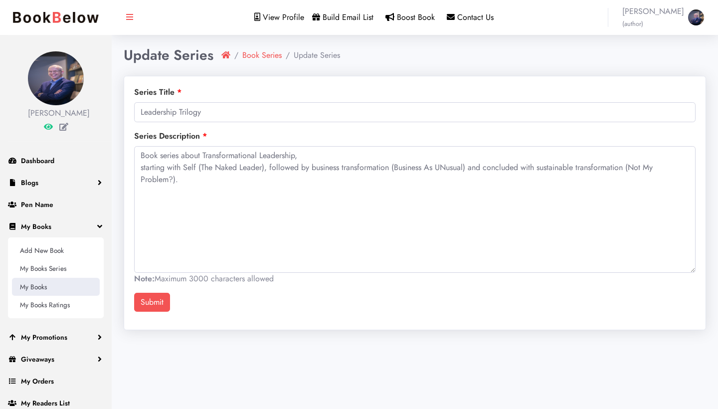
click at [52, 296] on link "My Books" at bounding box center [56, 287] width 88 height 18
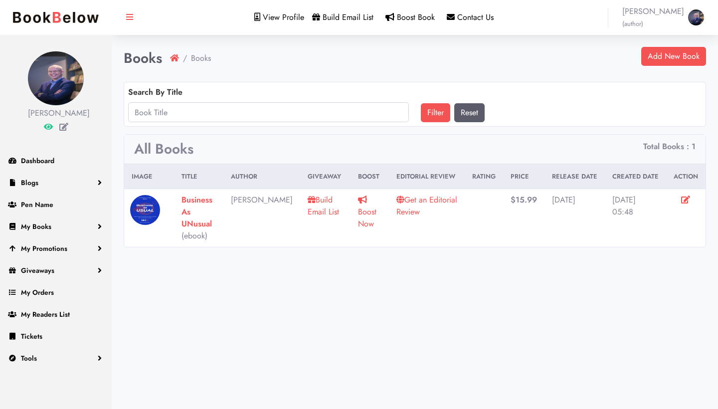
click at [688, 202] on icon at bounding box center [686, 200] width 9 height 8
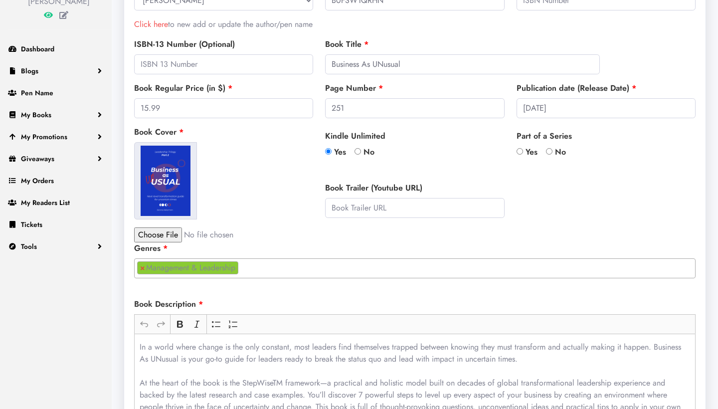
scroll to position [118, 0]
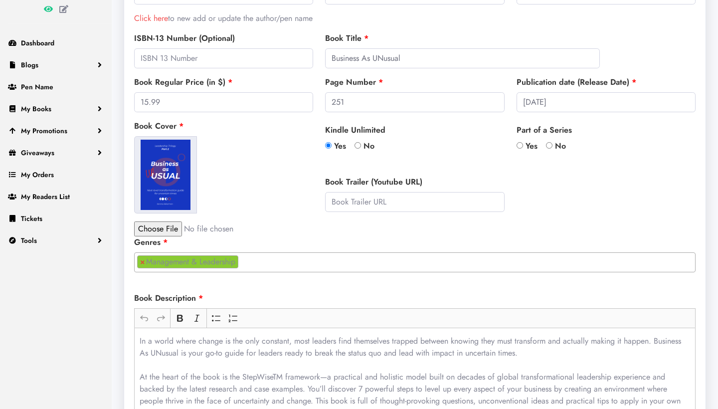
click at [521, 149] on input "Yes" at bounding box center [520, 145] width 6 height 6
radio input "true"
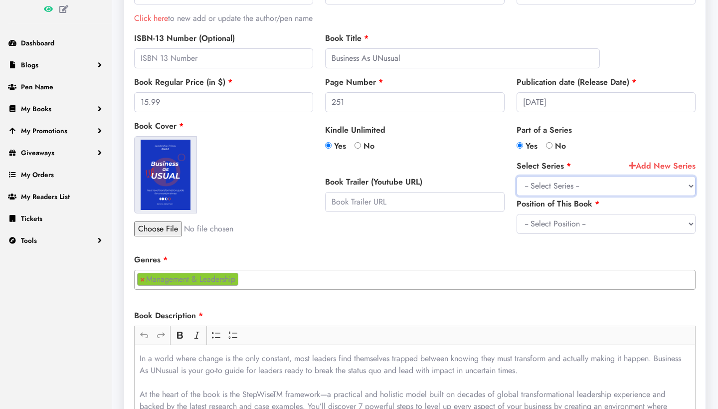
select select "42"
select select "2"
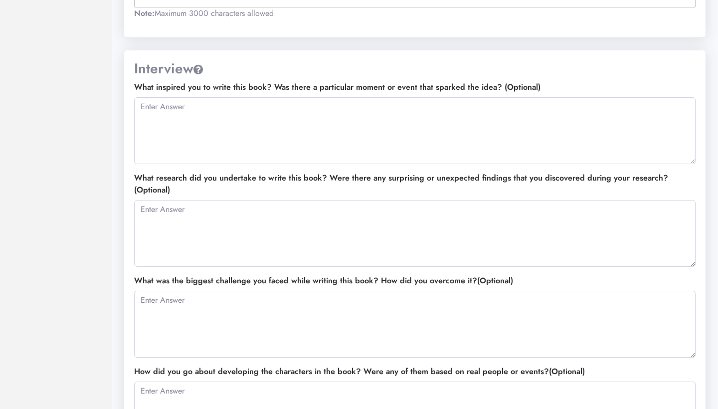
scroll to position [956, 0]
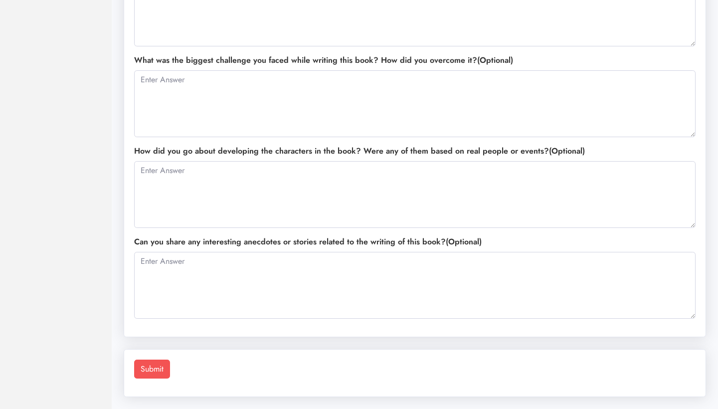
click at [156, 368] on button "Submit" at bounding box center [152, 369] width 36 height 19
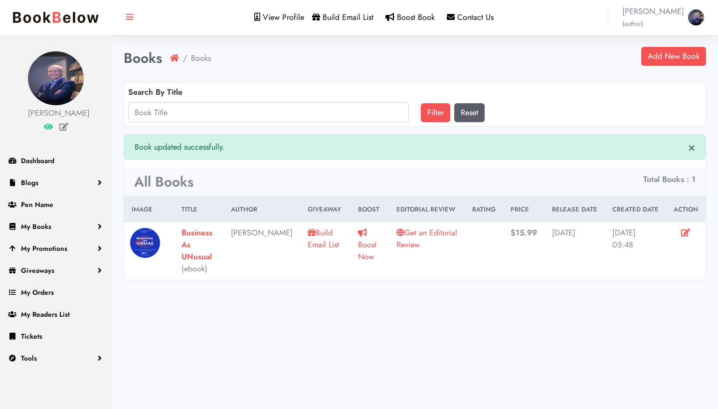
click at [317, 234] on link "Build Email List" at bounding box center [323, 238] width 31 height 23
click at [433, 231] on link "Get an Editorial Review" at bounding box center [427, 238] width 61 height 23
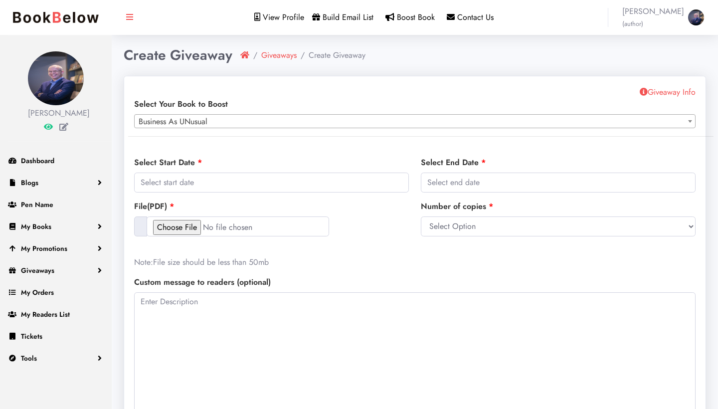
select select "150806"
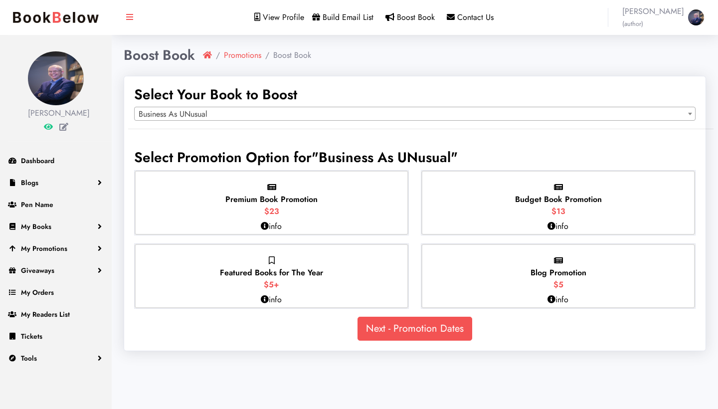
select select "150806"
click at [289, 267] on span "Featured Books for The Year" at bounding box center [271, 272] width 103 height 11
click at [0, 0] on input "Featured Books for The Year $5+" at bounding box center [0, 0] width 0 height 0
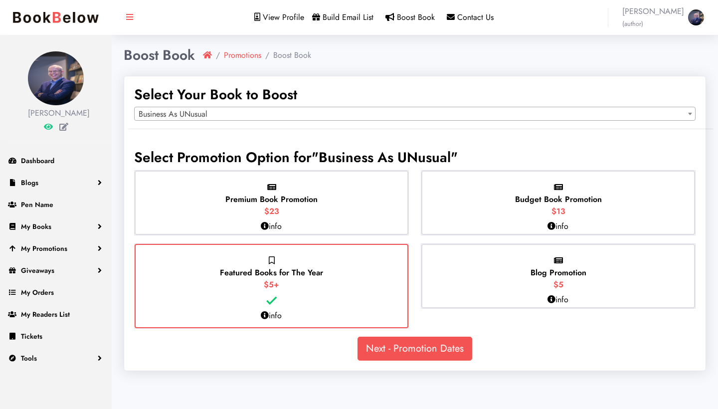
click at [407, 347] on link "Next - Promotion Dates" at bounding box center [415, 349] width 115 height 24
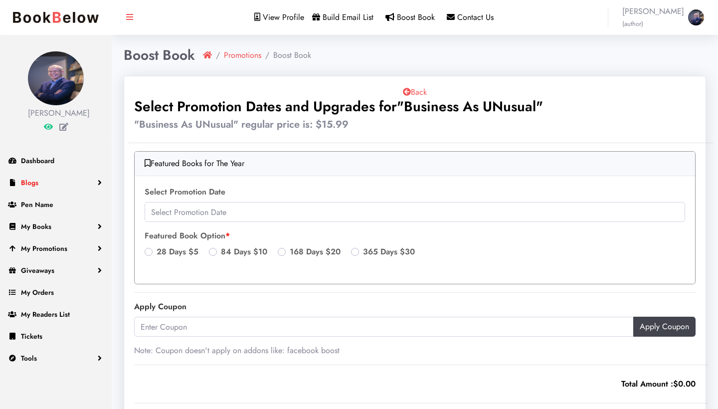
click at [46, 194] on link "Blogs" at bounding box center [56, 183] width 112 height 22
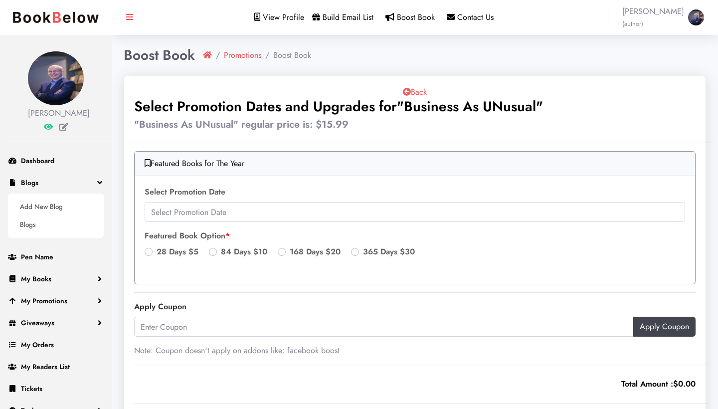
click at [272, 15] on span "View Profile" at bounding box center [283, 16] width 41 height 11
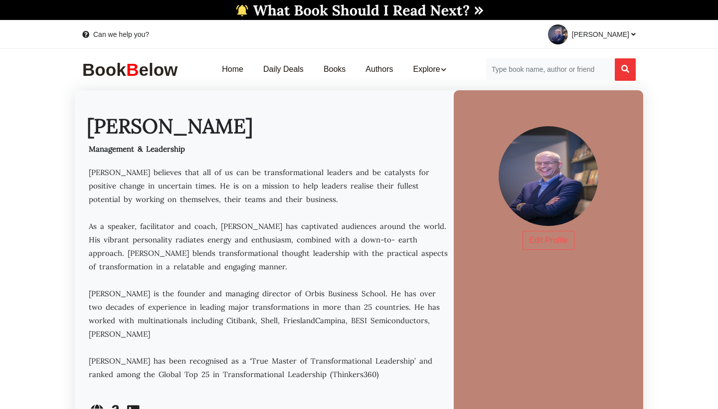
scroll to position [1, 0]
